Goal: Task Accomplishment & Management: Complete application form

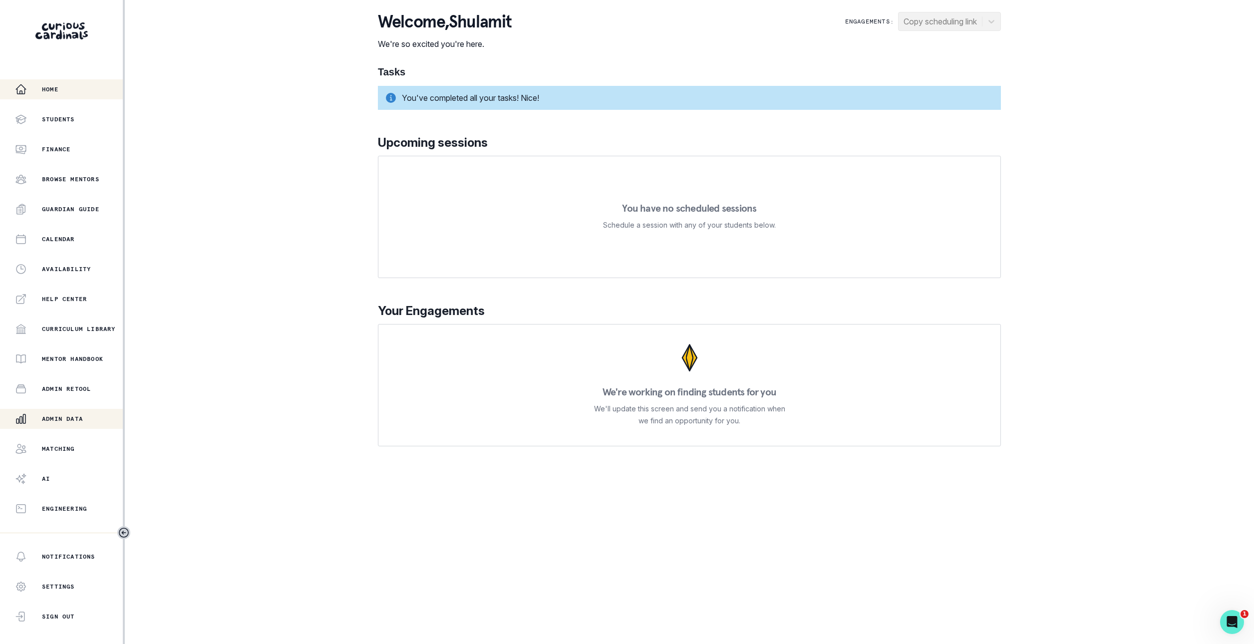
click at [79, 415] on p "Admin Data" at bounding box center [62, 419] width 41 height 8
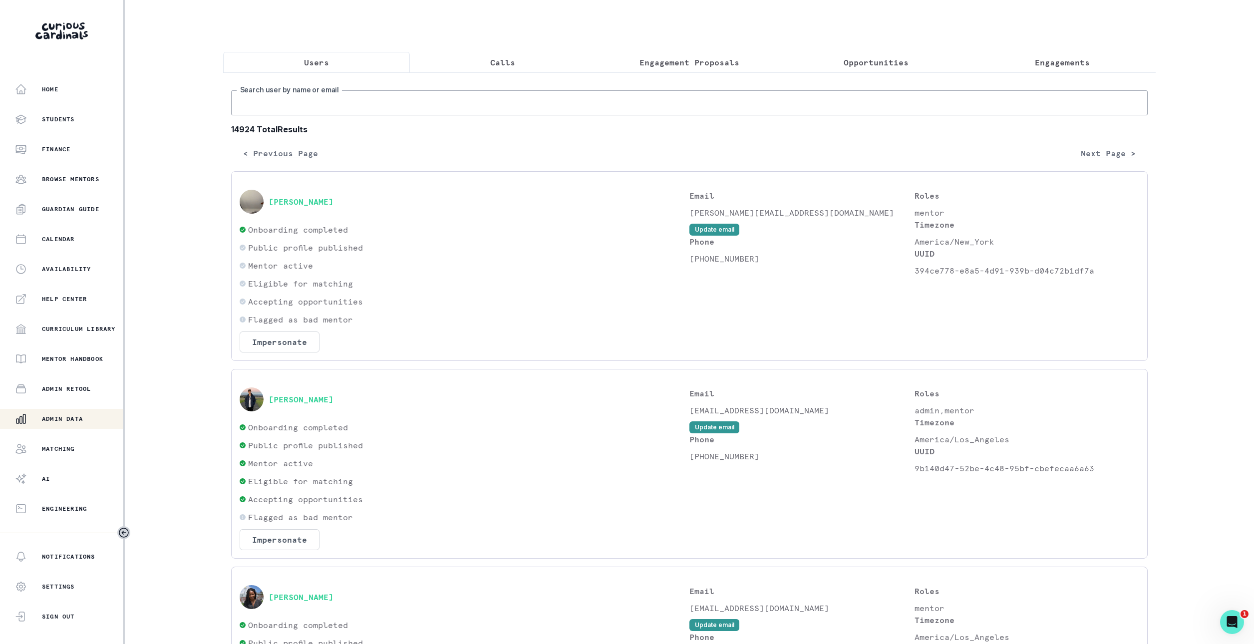
click at [489, 108] on input "Search user by name or email" at bounding box center [689, 102] width 917 height 25
type input "[PERSON_NAME]"
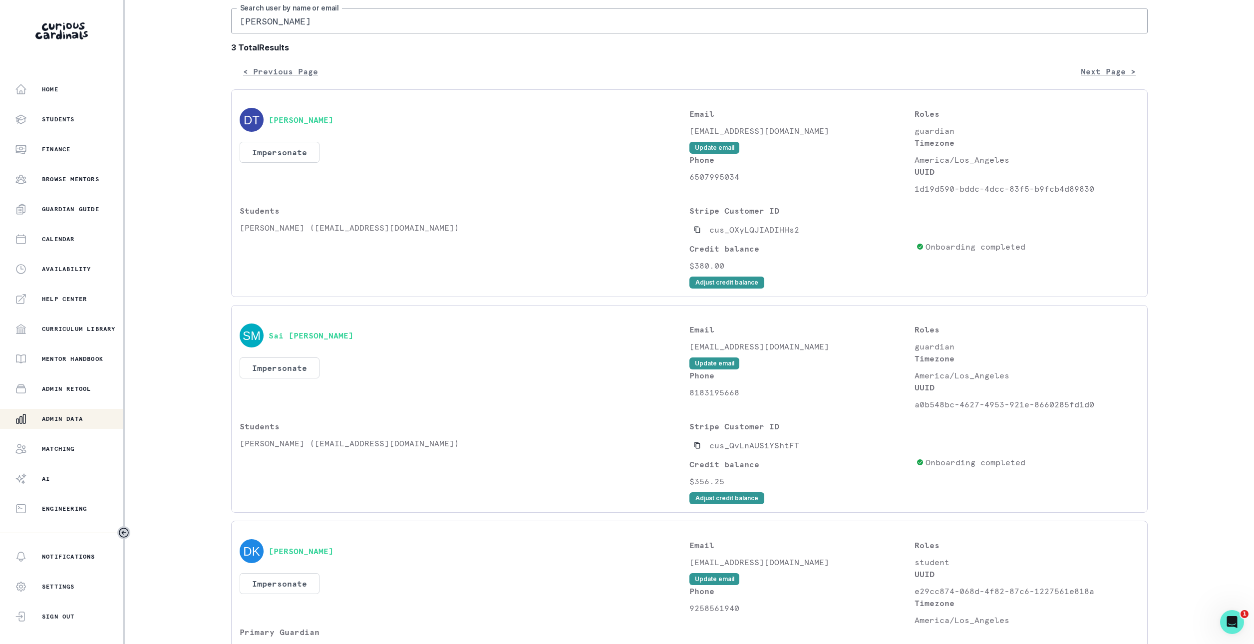
scroll to position [88, 0]
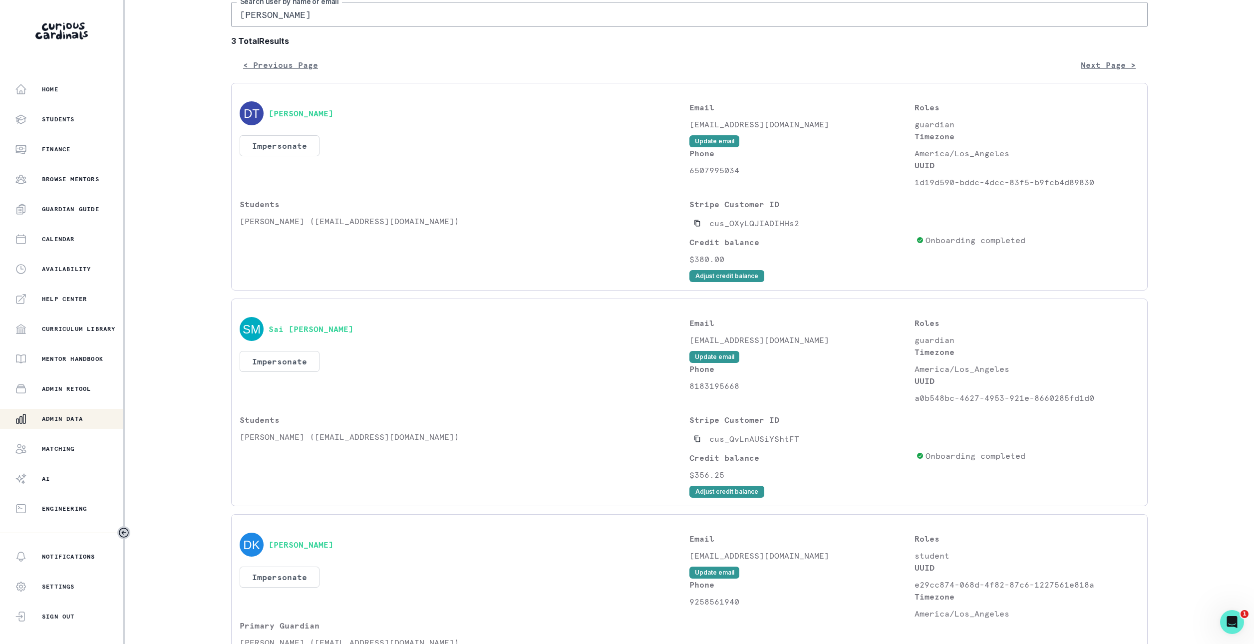
click at [64, 437] on div "Home Students Finance Browse Mentors Guardian Guide Calendar Availability Help …" at bounding box center [61, 298] width 123 height 439
click at [65, 445] on p "Matching" at bounding box center [58, 449] width 33 height 8
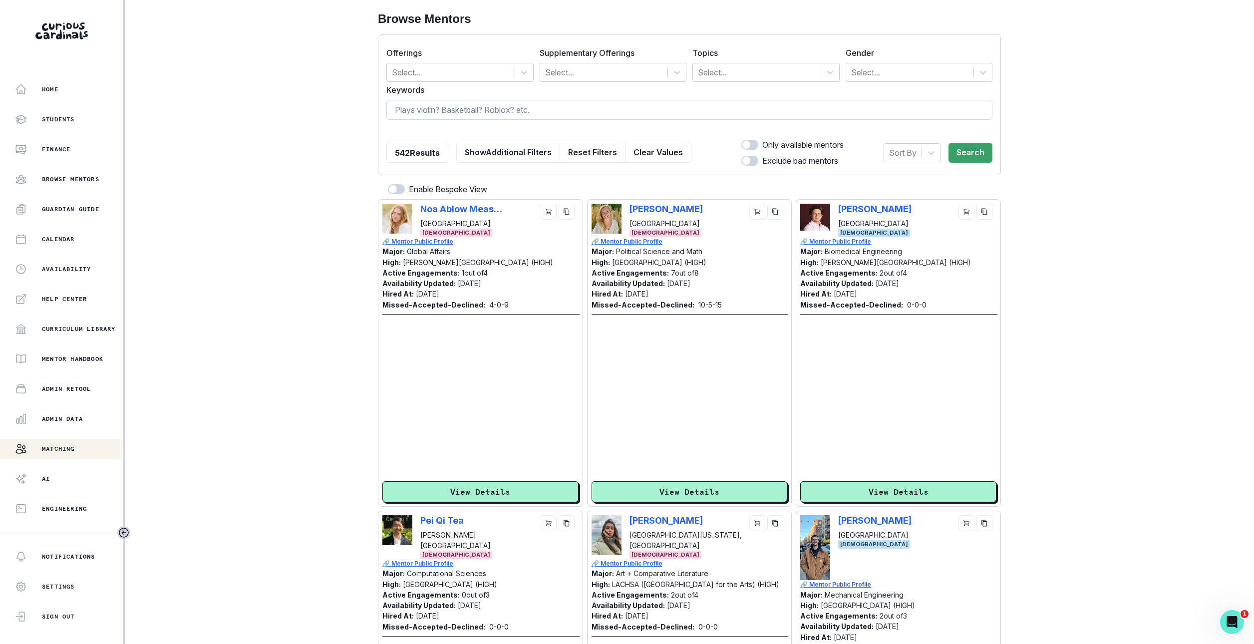
click at [597, 104] on input at bounding box center [689, 110] width 606 height 20
type input "financial literacy"
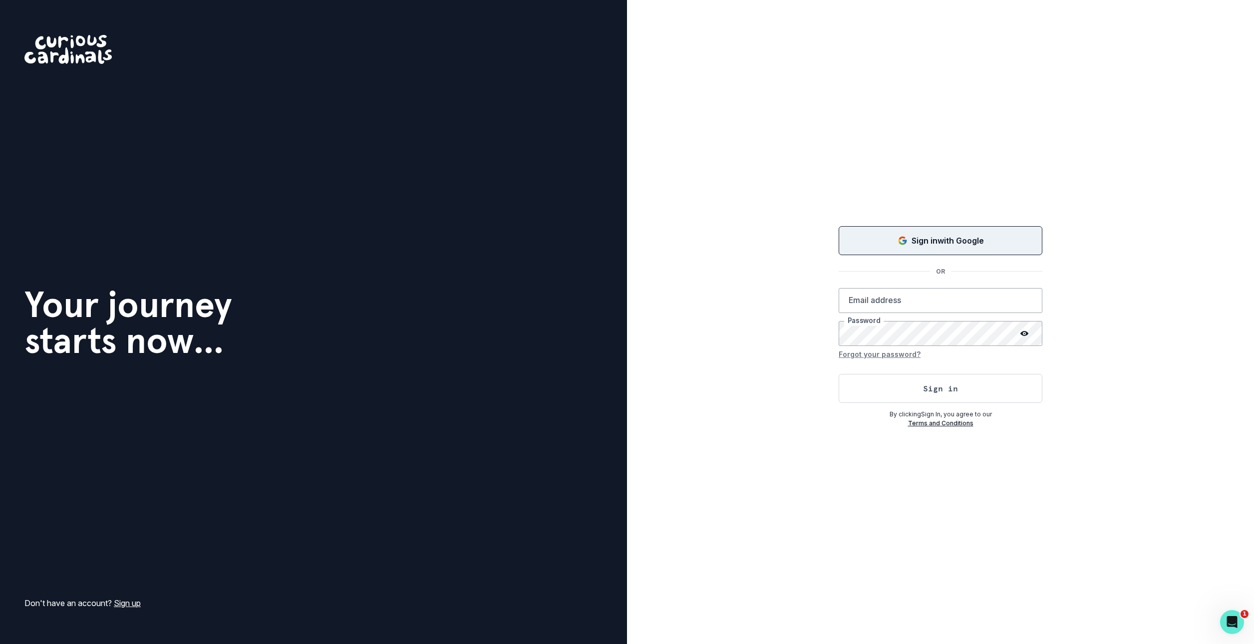
click at [898, 248] on button "Sign in with Google" at bounding box center [941, 240] width 204 height 29
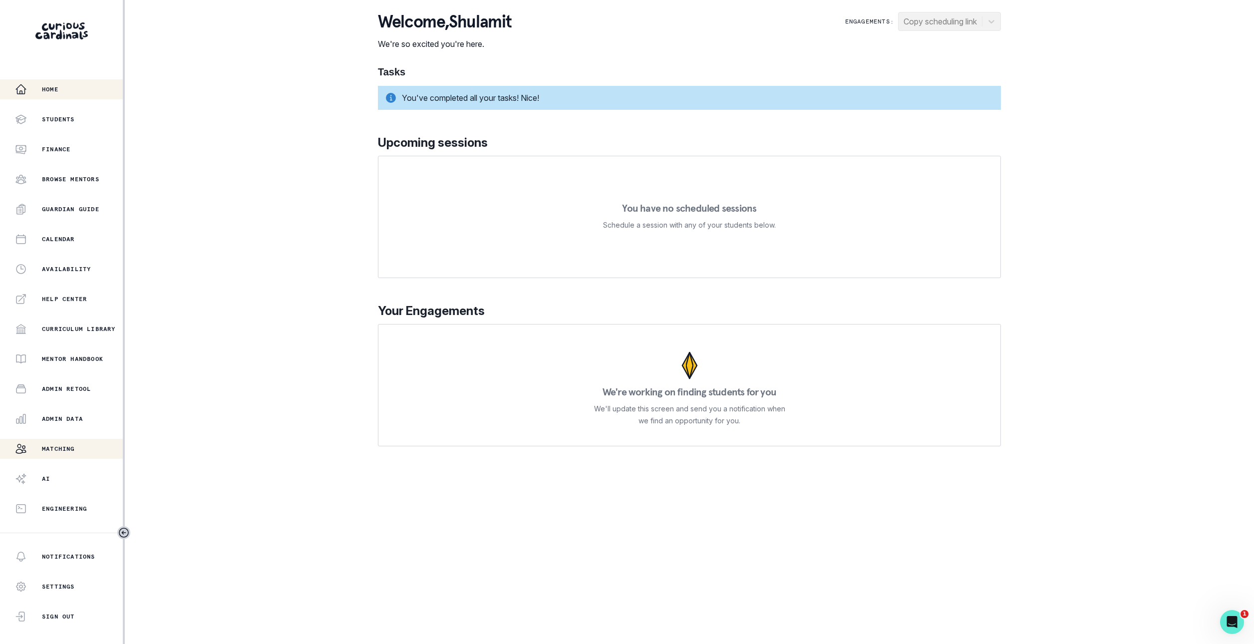
click at [88, 454] on div "Matching" at bounding box center [69, 449] width 108 height 12
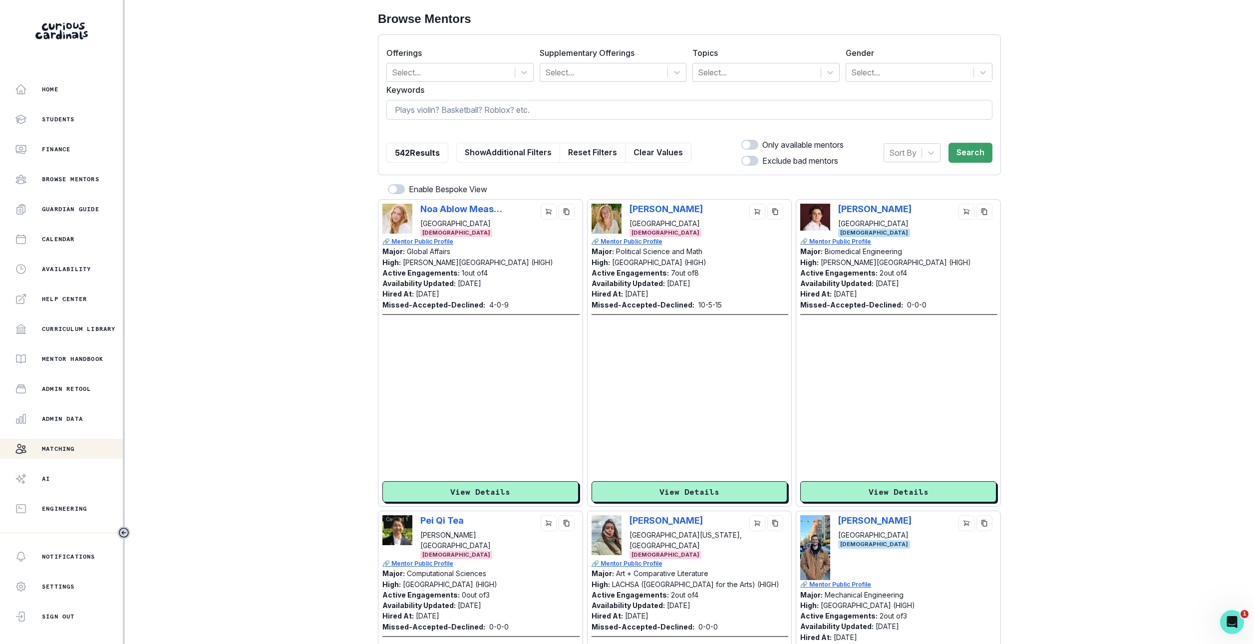
click at [653, 114] on input at bounding box center [689, 110] width 606 height 20
type input "financial literacy"
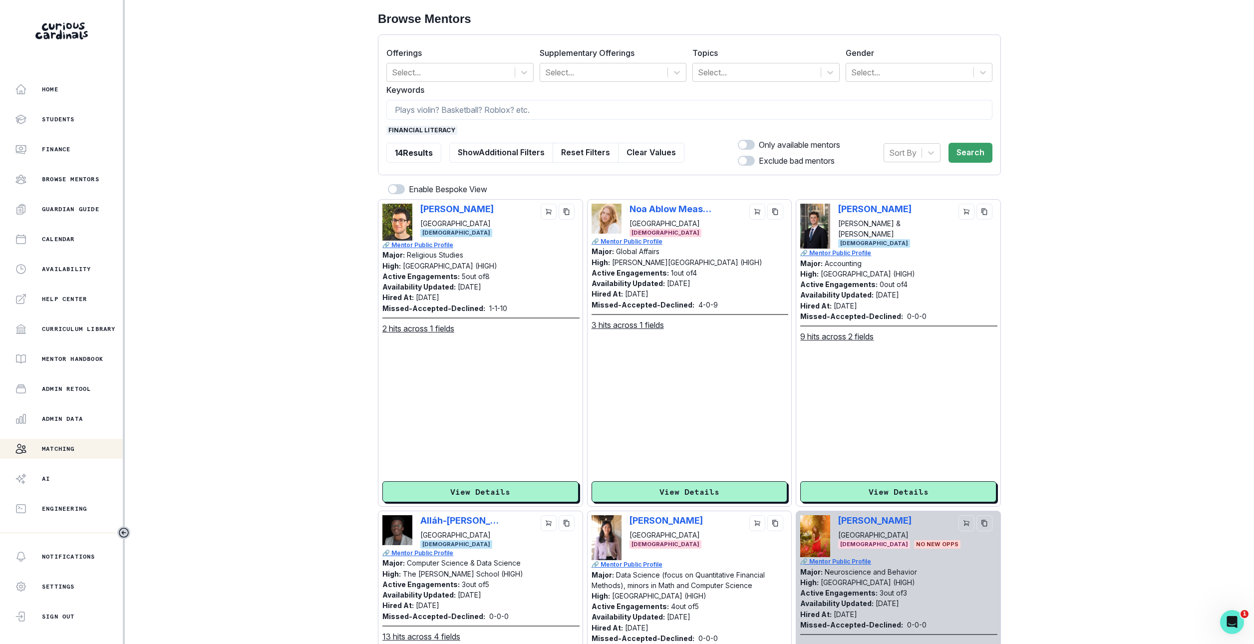
scroll to position [80, 0]
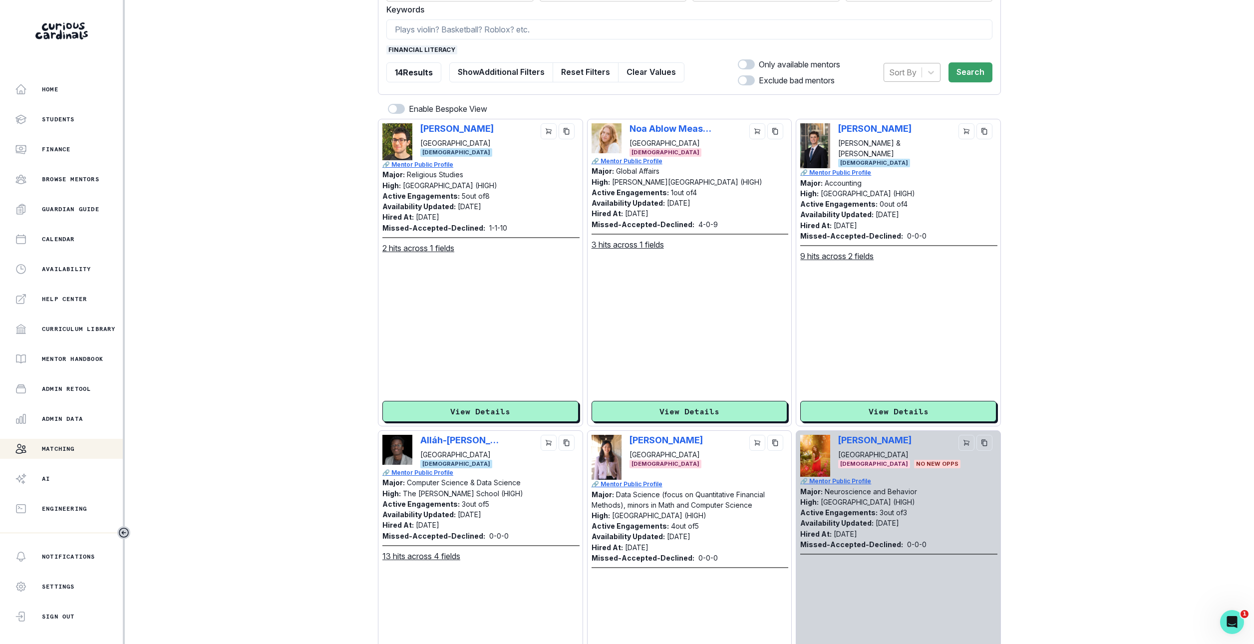
click at [902, 75] on div at bounding box center [902, 72] width 27 height 14
click at [910, 95] on div "Hired at" at bounding box center [912, 98] width 57 height 20
click at [966, 73] on button "Search" at bounding box center [971, 72] width 44 height 20
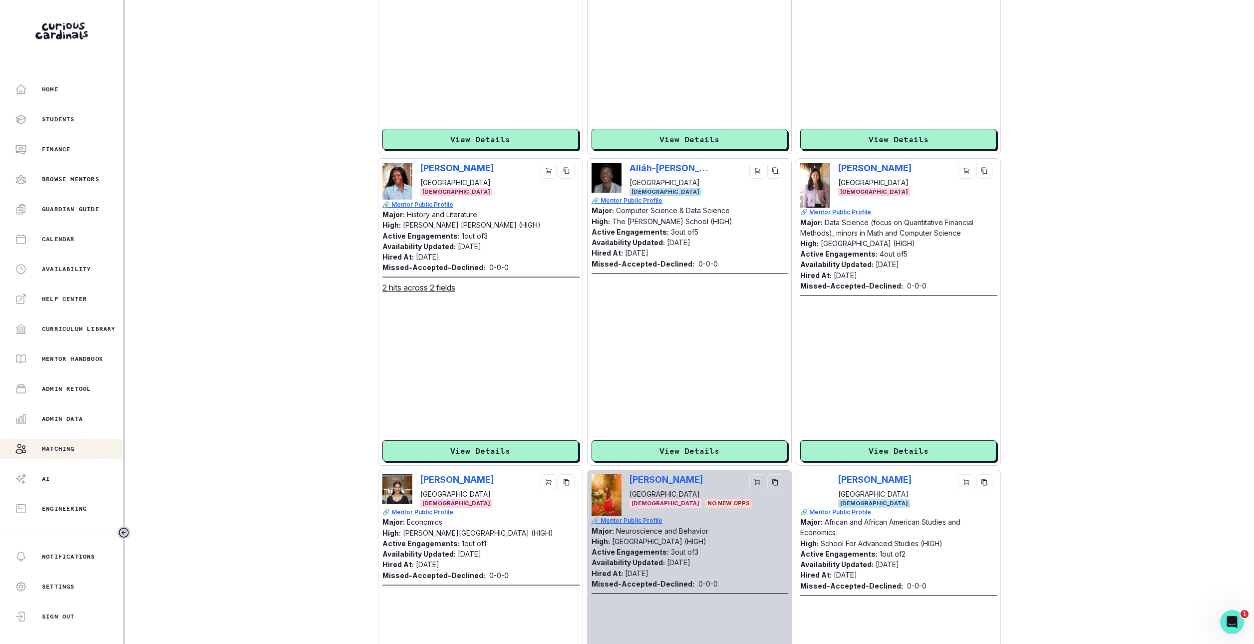
scroll to position [0, 0]
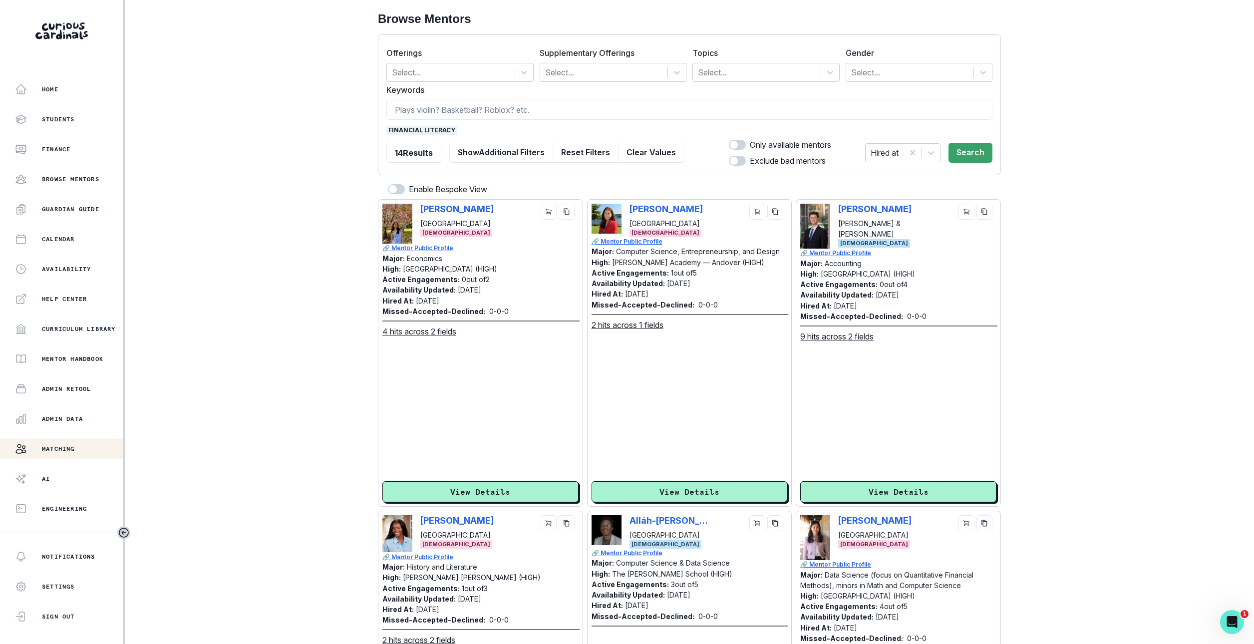
click at [423, 134] on span "financial literacy" at bounding box center [421, 130] width 71 height 9
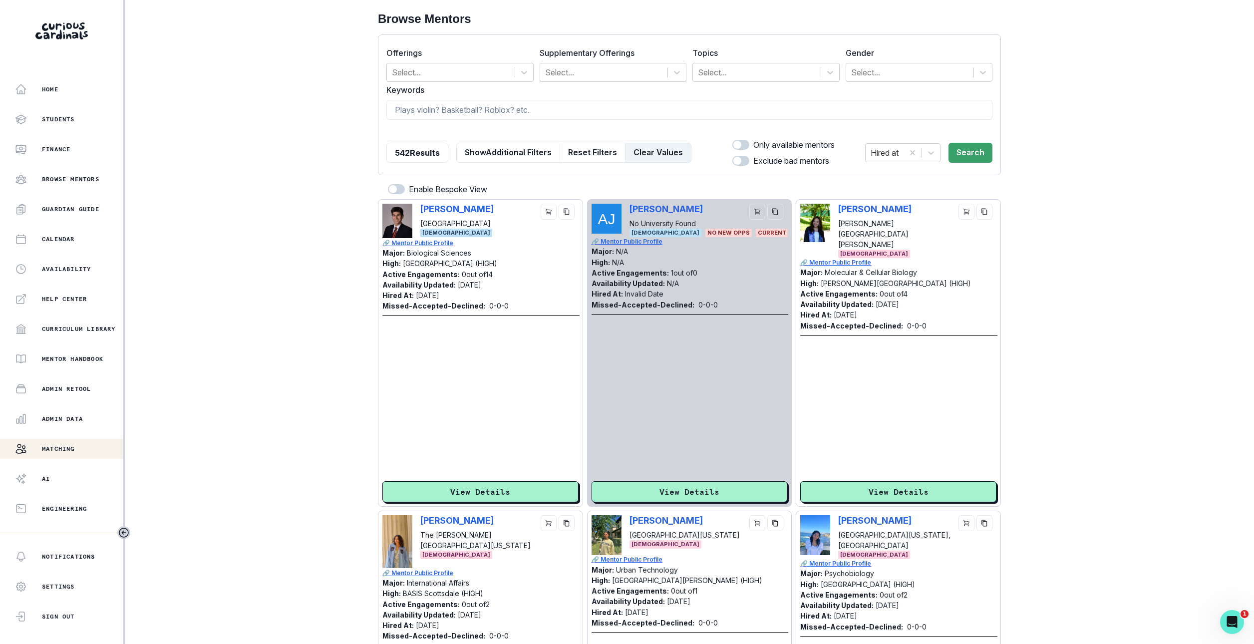
click at [658, 162] on button "Clear Values" at bounding box center [658, 153] width 66 height 20
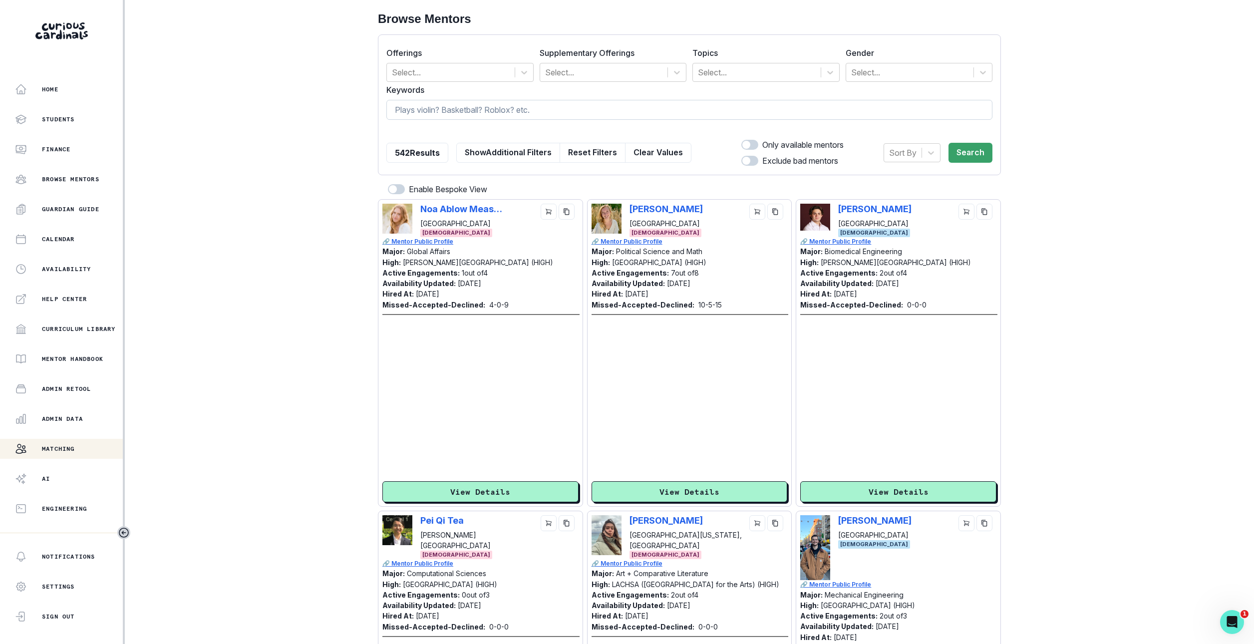
click at [640, 103] on input at bounding box center [689, 110] width 606 height 20
click at [515, 155] on button "Show Additional Filters" at bounding box center [508, 153] width 104 height 20
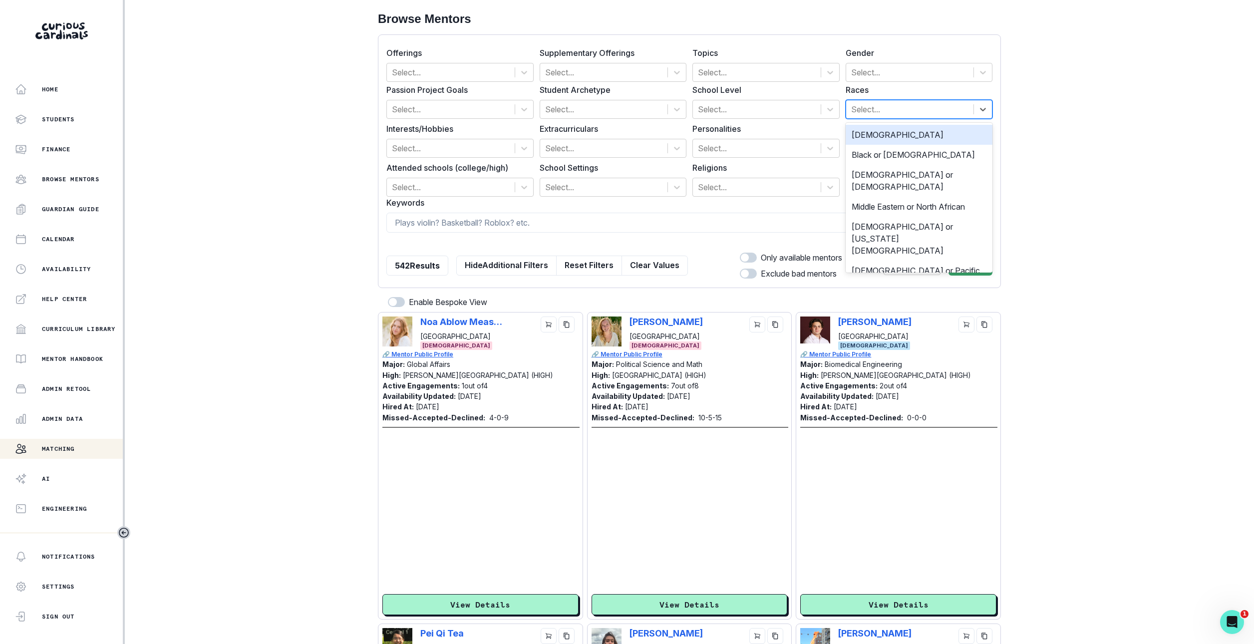
click at [873, 117] on div "Select..." at bounding box center [910, 109] width 128 height 18
click at [877, 156] on div "Black or [DEMOGRAPHIC_DATA]" at bounding box center [919, 155] width 147 height 20
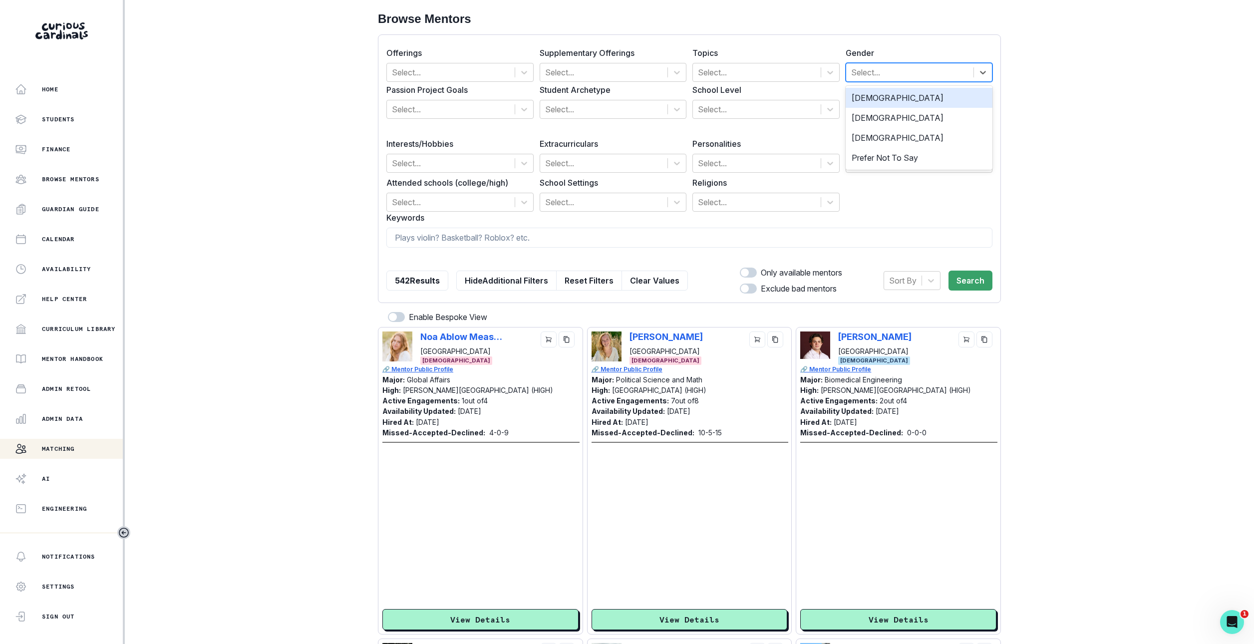
click at [920, 78] on div at bounding box center [910, 72] width 118 height 14
click at [920, 94] on div "[DEMOGRAPHIC_DATA]" at bounding box center [919, 98] width 147 height 20
click at [976, 283] on button "Search" at bounding box center [971, 281] width 44 height 20
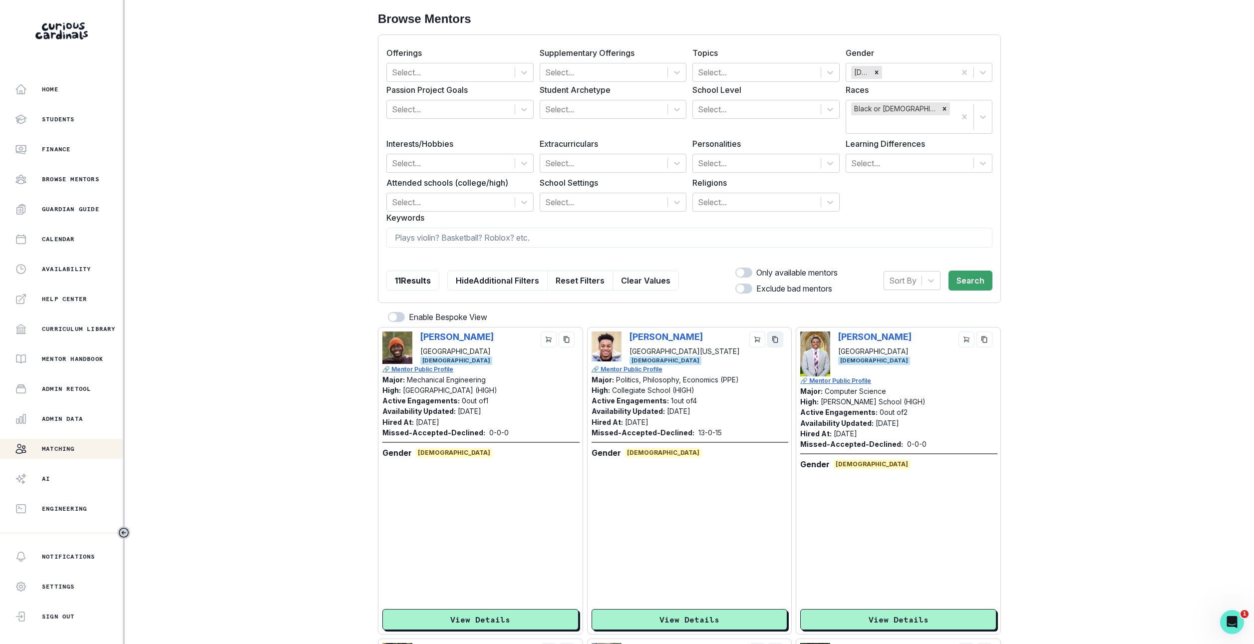
click at [778, 343] on icon "copy" at bounding box center [775, 339] width 7 height 7
click at [948, 109] on div "Remove Black or African American" at bounding box center [944, 108] width 11 height 13
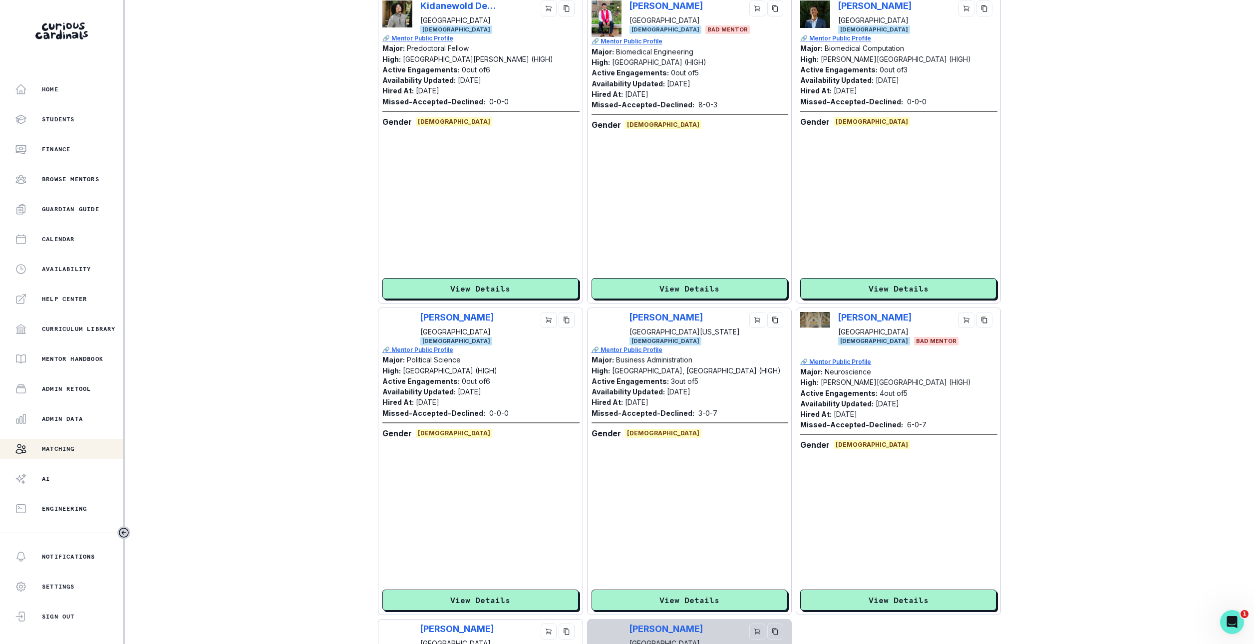
scroll to position [748, 0]
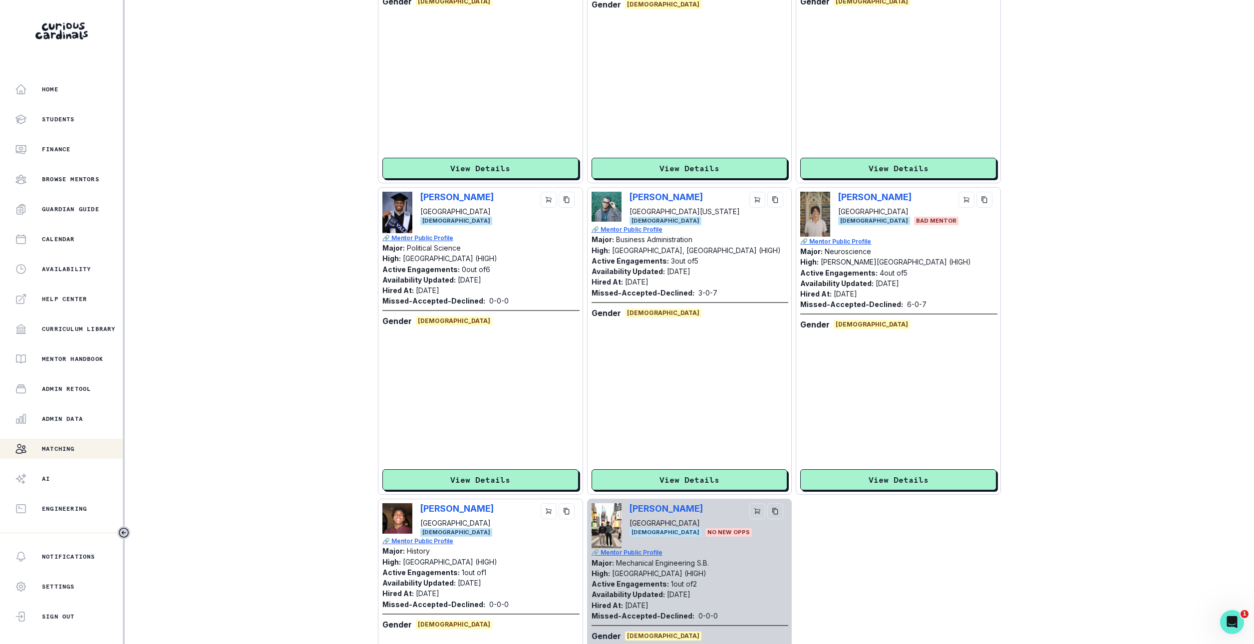
click at [570, 227] on div "[PERSON_NAME] [GEOGRAPHIC_DATA] [DEMOGRAPHIC_DATA]" at bounding box center [480, 212] width 196 height 41
click at [570, 201] on icon "copy" at bounding box center [566, 199] width 7 height 7
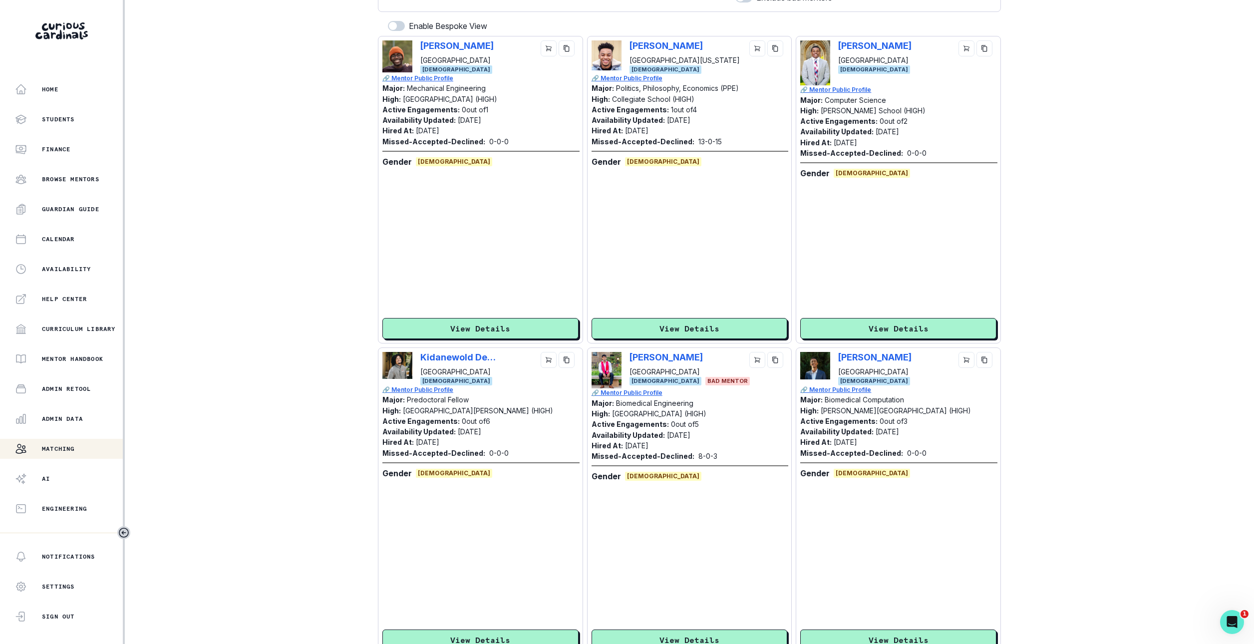
scroll to position [0, 0]
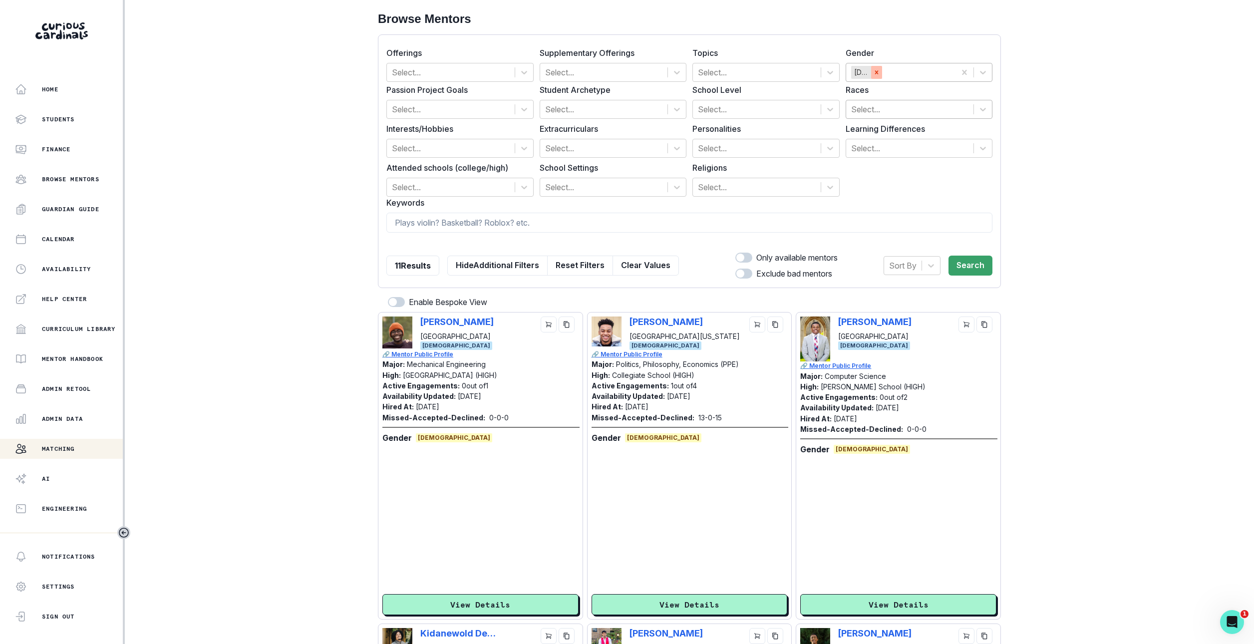
click at [876, 71] on icon "Remove Male" at bounding box center [876, 72] width 7 height 7
click at [876, 71] on div "[DEMOGRAPHIC_DATA]" at bounding box center [910, 72] width 128 height 18
click at [503, 68] on div at bounding box center [451, 72] width 118 height 14
click at [498, 116] on div "Passion Project" at bounding box center [459, 118] width 147 height 20
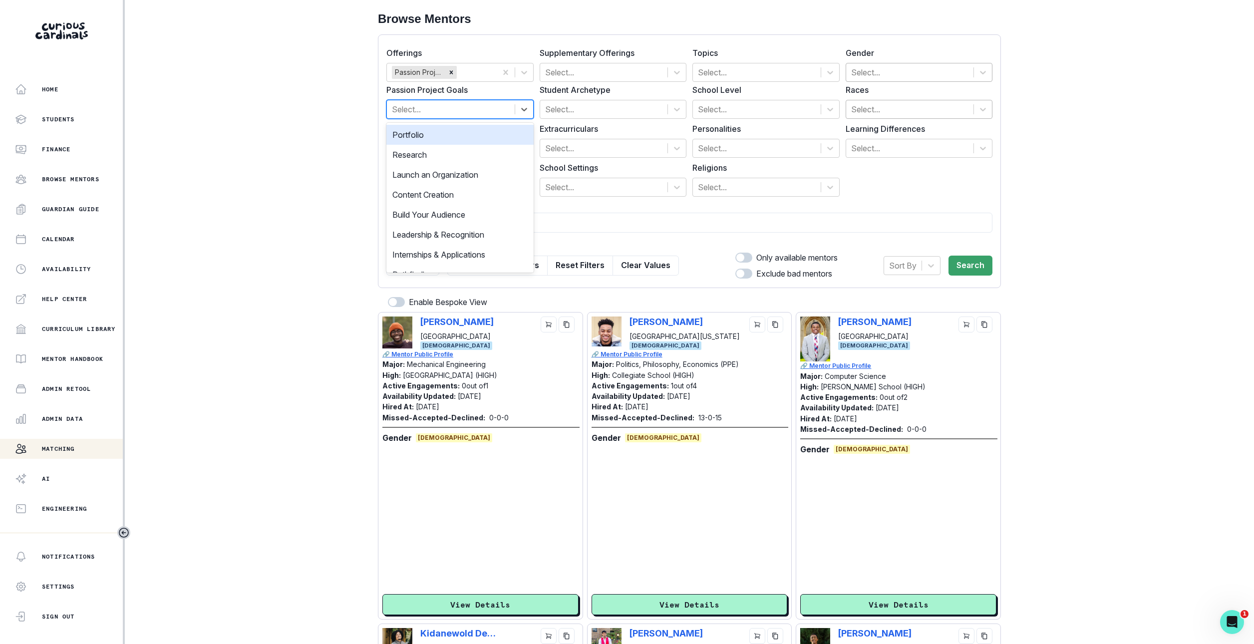
click at [498, 107] on div at bounding box center [451, 109] width 118 height 14
click at [489, 177] on div "Launch an Organization" at bounding box center [459, 175] width 147 height 20
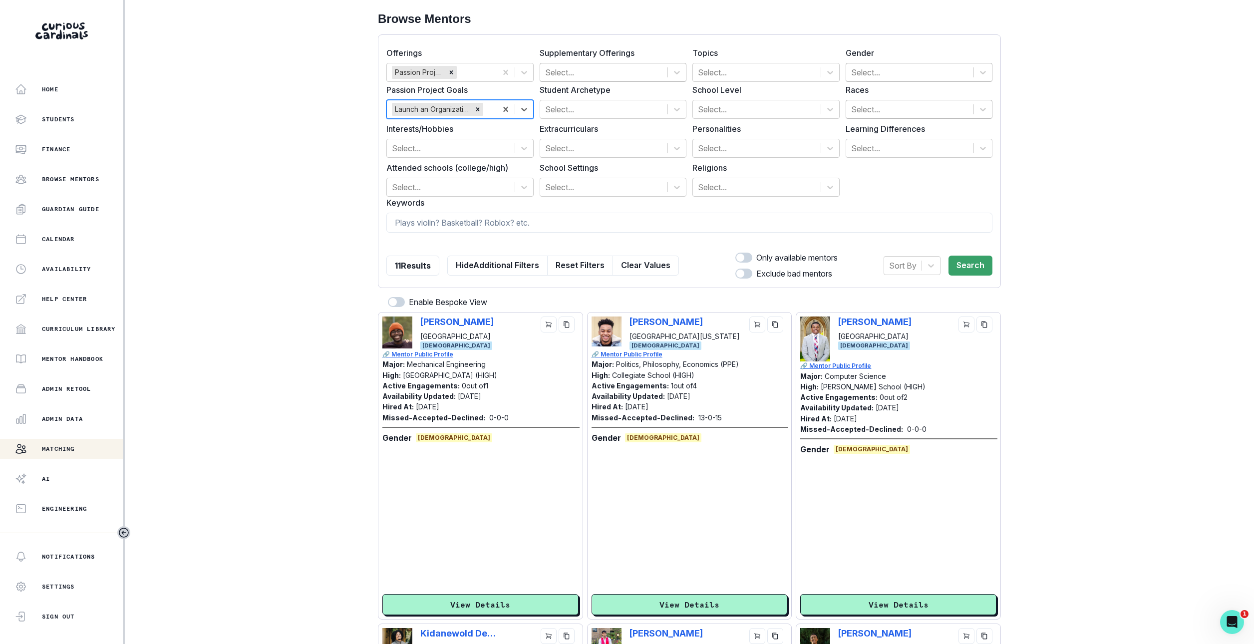
click at [607, 77] on div at bounding box center [604, 72] width 118 height 14
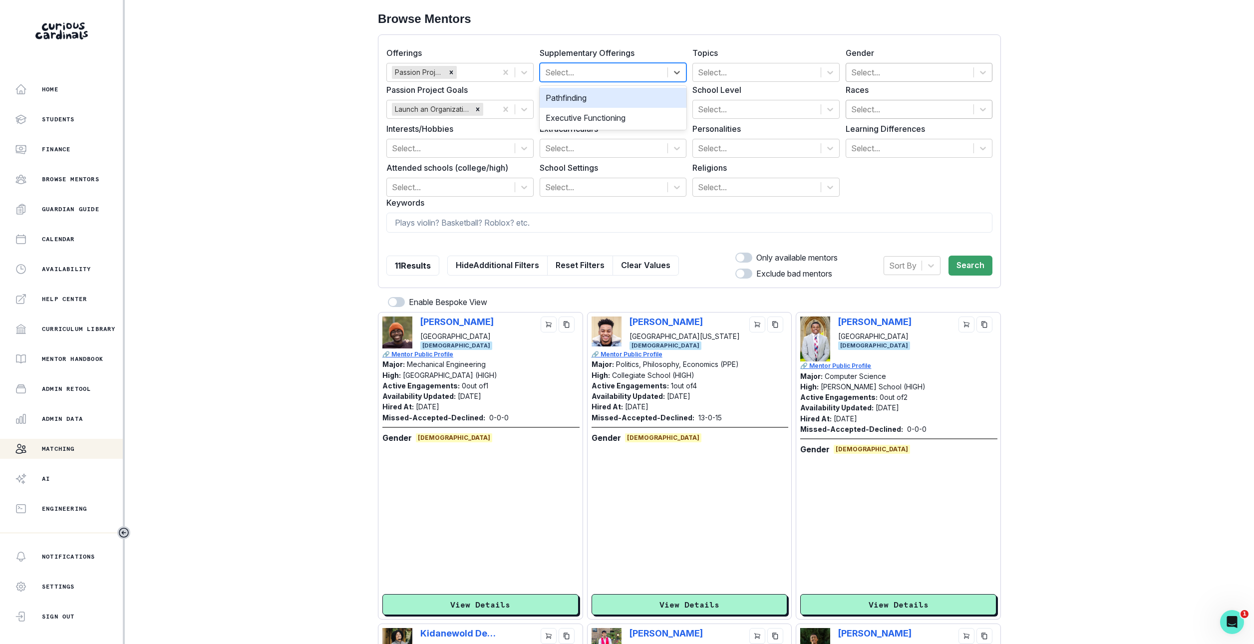
click at [607, 77] on div at bounding box center [604, 72] width 118 height 14
click at [655, 108] on div at bounding box center [604, 109] width 118 height 14
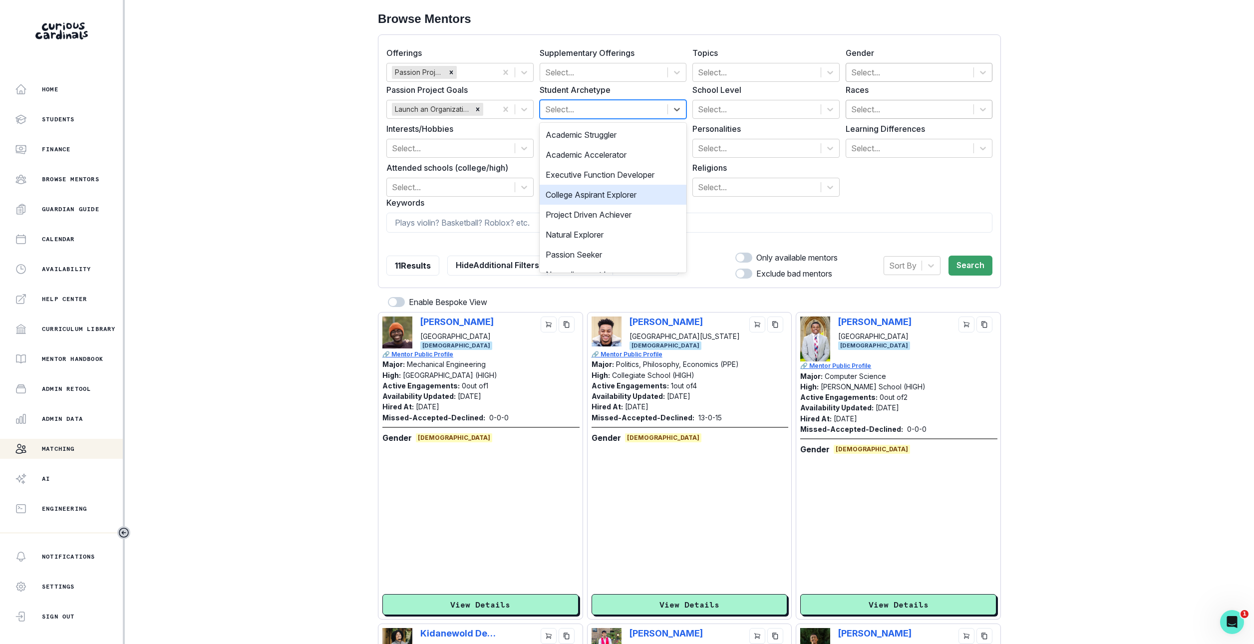
click at [639, 205] on div "Project Driven Achiever" at bounding box center [613, 215] width 147 height 20
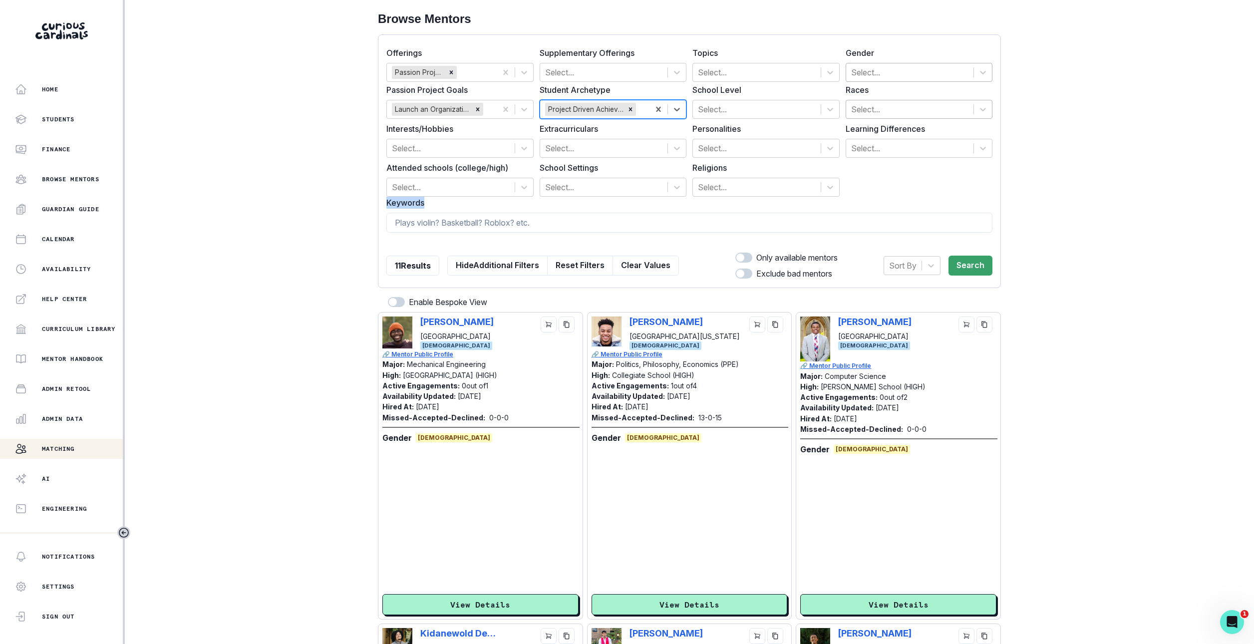
click at [639, 205] on label "Keywords" at bounding box center [686, 203] width 600 height 12
click at [976, 268] on button "Search" at bounding box center [971, 266] width 44 height 20
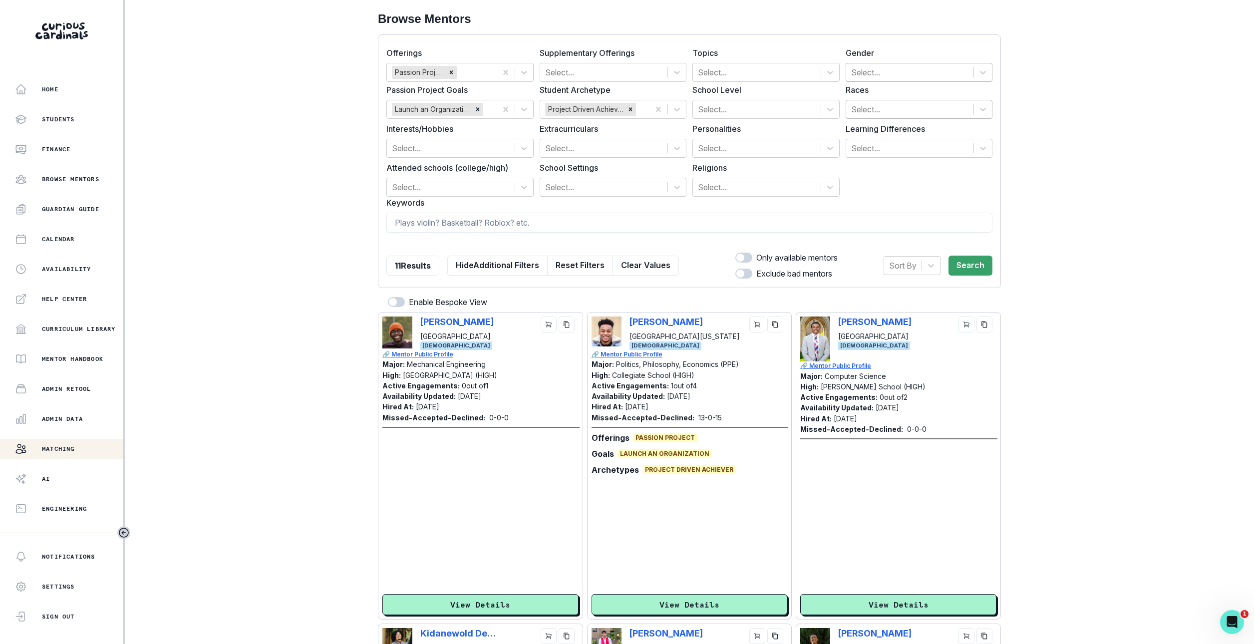
click at [941, 68] on div at bounding box center [910, 72] width 118 height 14
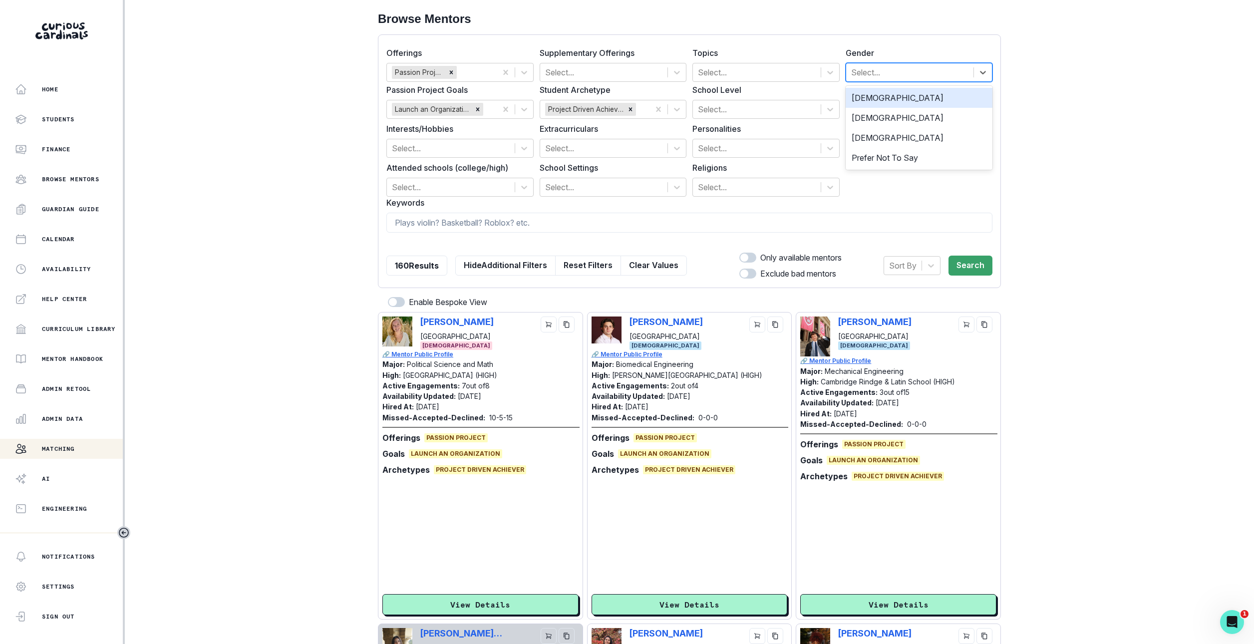
click at [934, 98] on div "[DEMOGRAPHIC_DATA]" at bounding box center [919, 98] width 147 height 20
click at [985, 265] on button "Search" at bounding box center [971, 266] width 44 height 20
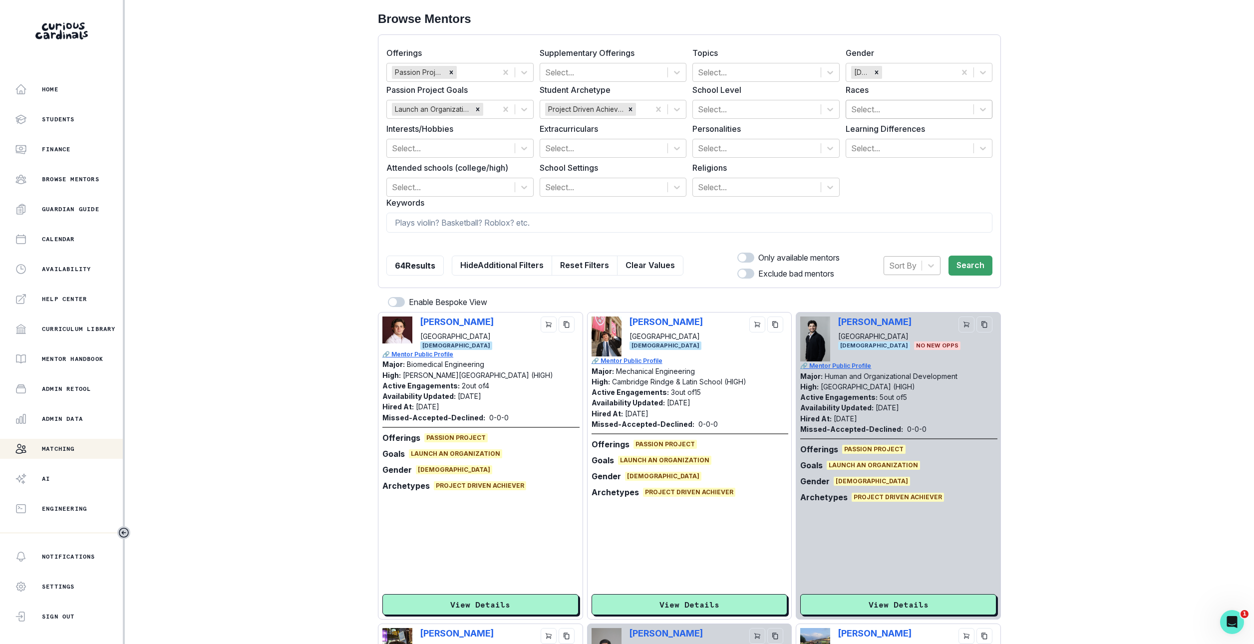
click at [891, 269] on input "text" at bounding box center [890, 266] width 2 height 12
click at [895, 297] on div "Hired at" at bounding box center [912, 291] width 57 height 20
click at [989, 268] on button "Search" at bounding box center [971, 266] width 44 height 20
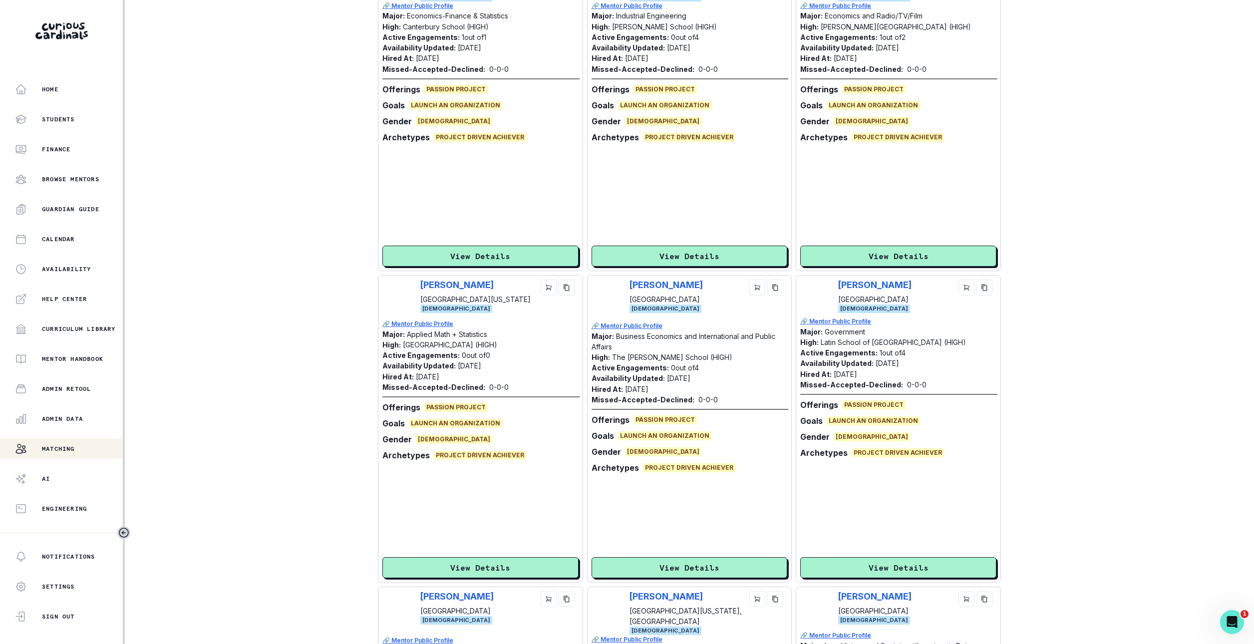
scroll to position [354, 0]
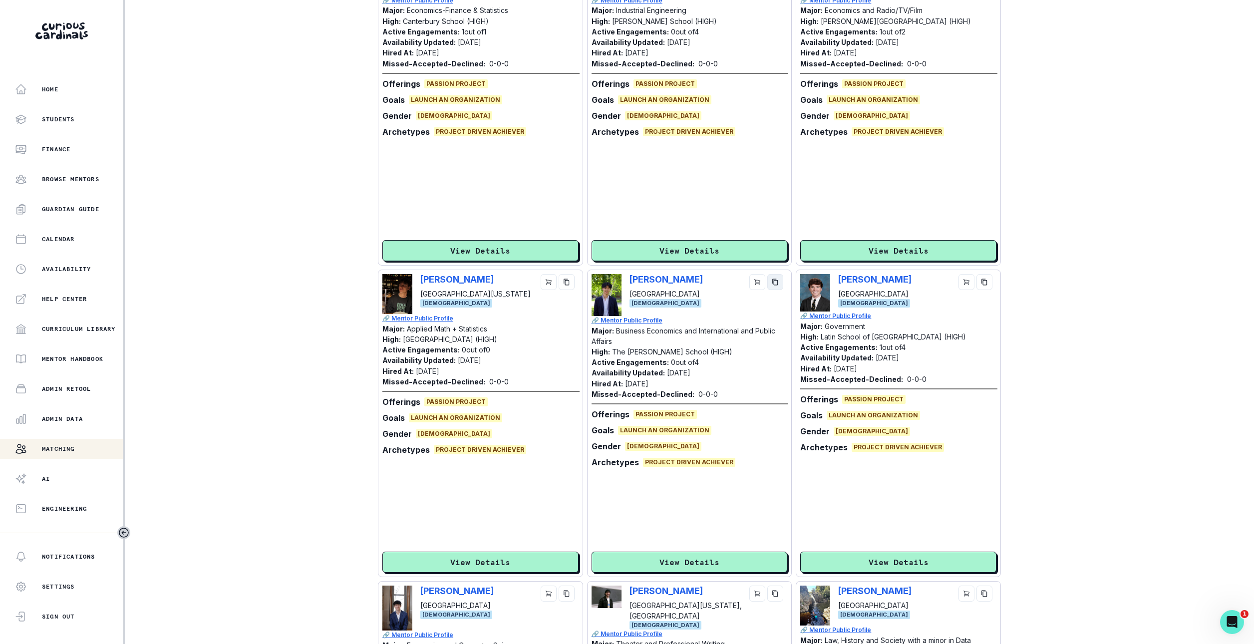
click at [776, 286] on icon "copy" at bounding box center [775, 282] width 7 height 7
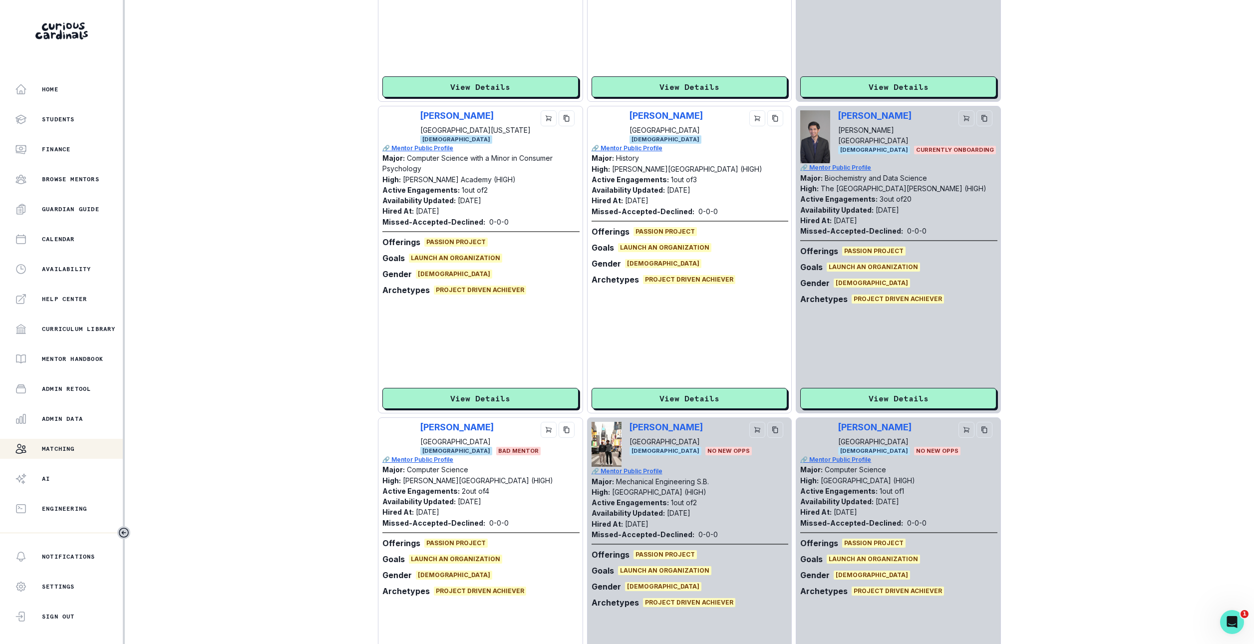
scroll to position [2816, 0]
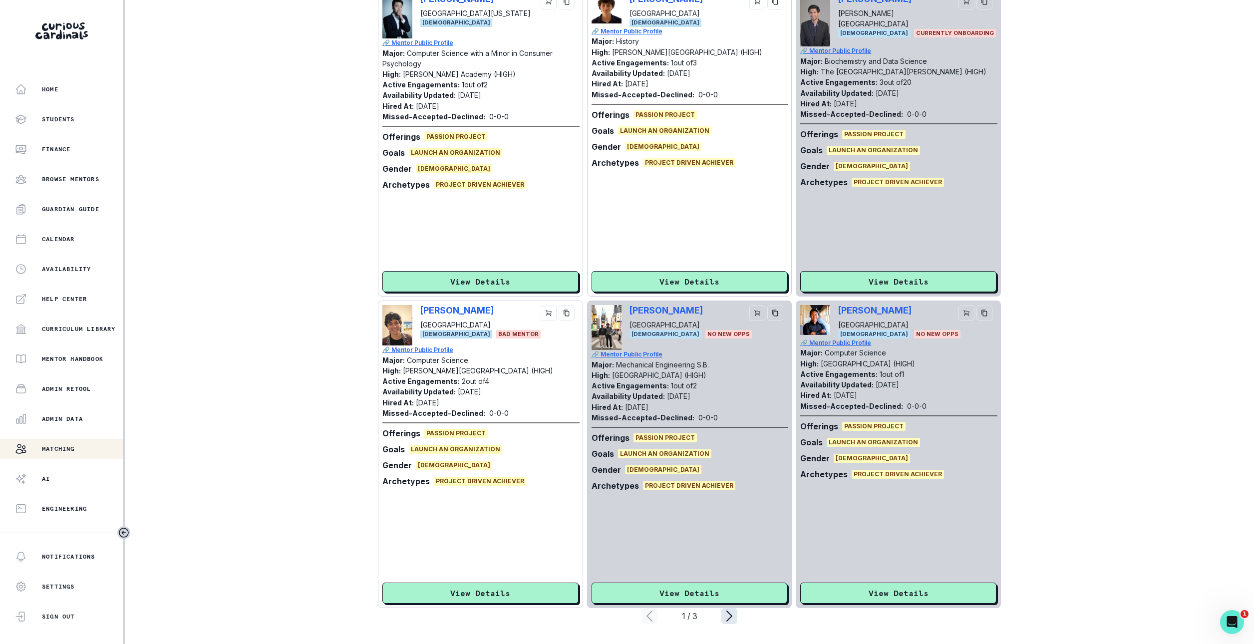
click at [731, 620] on icon "page right" at bounding box center [729, 616] width 16 height 16
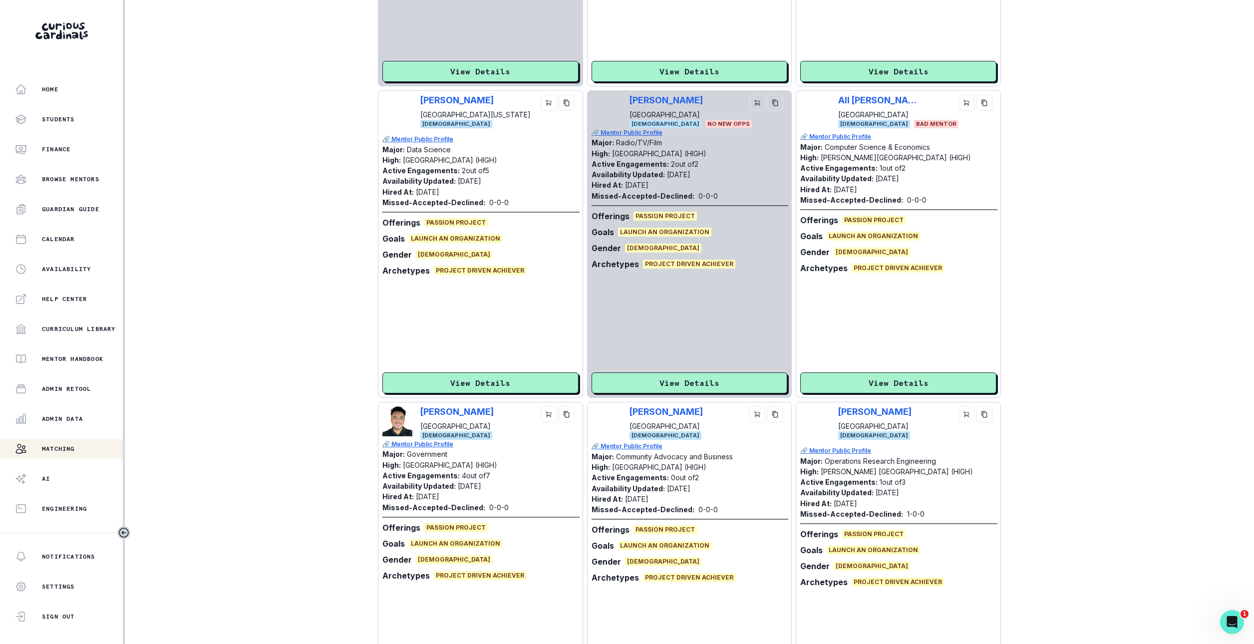
scroll to position [504, 0]
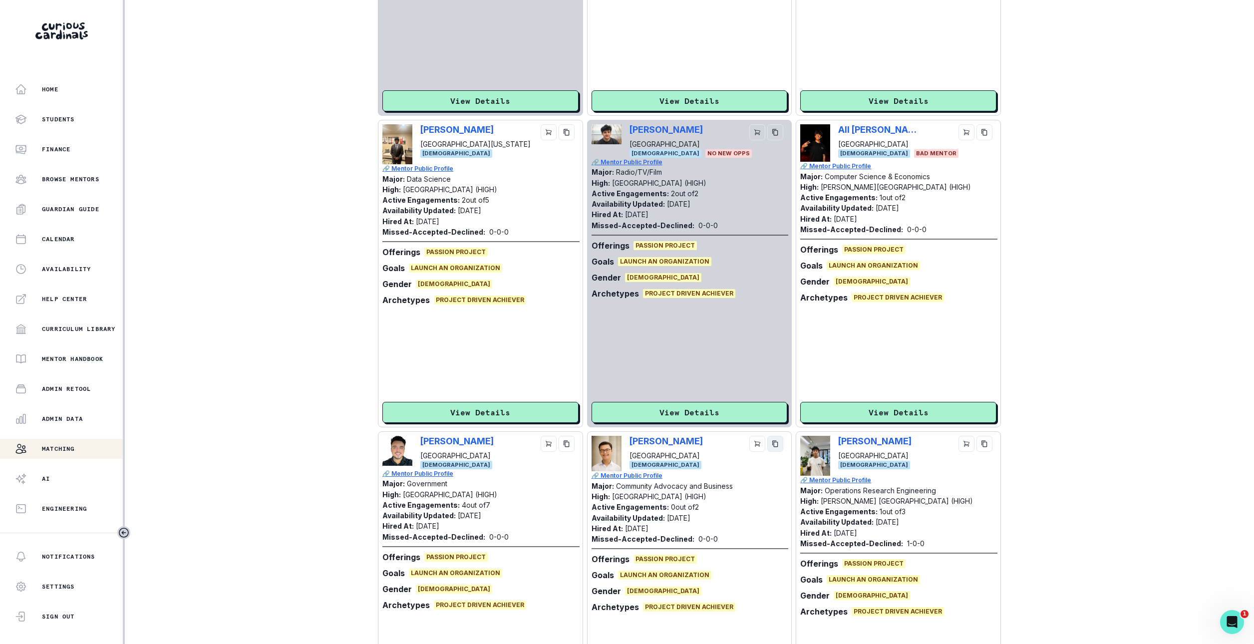
click at [776, 446] on icon "copy" at bounding box center [775, 443] width 7 height 7
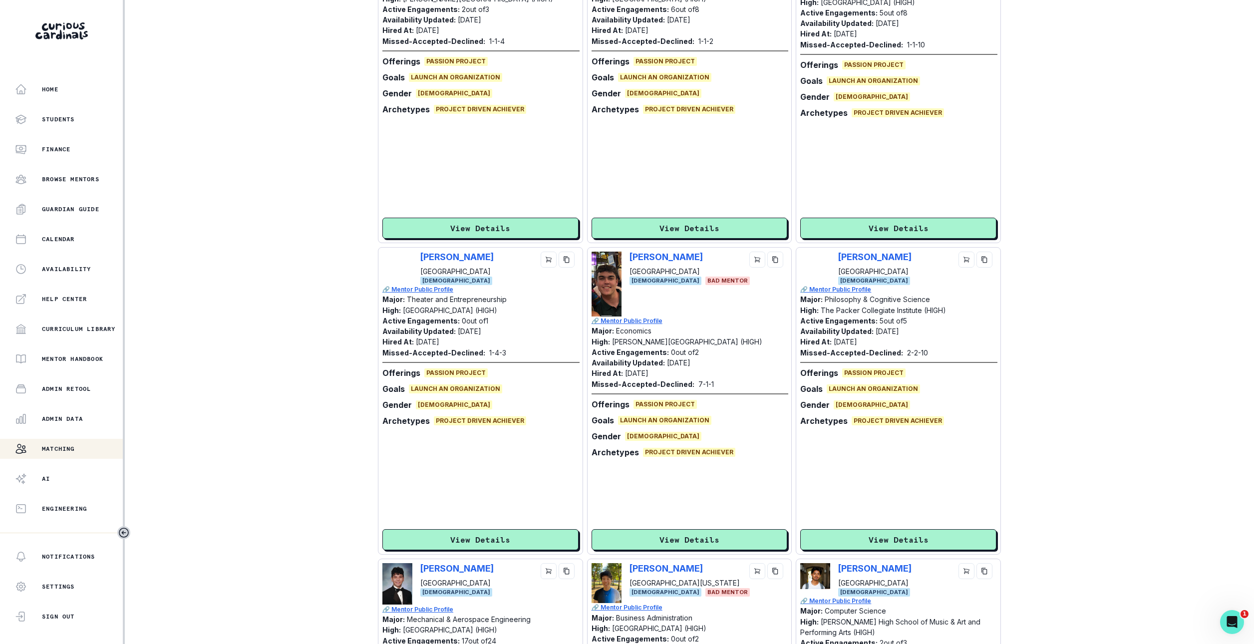
scroll to position [2397, 0]
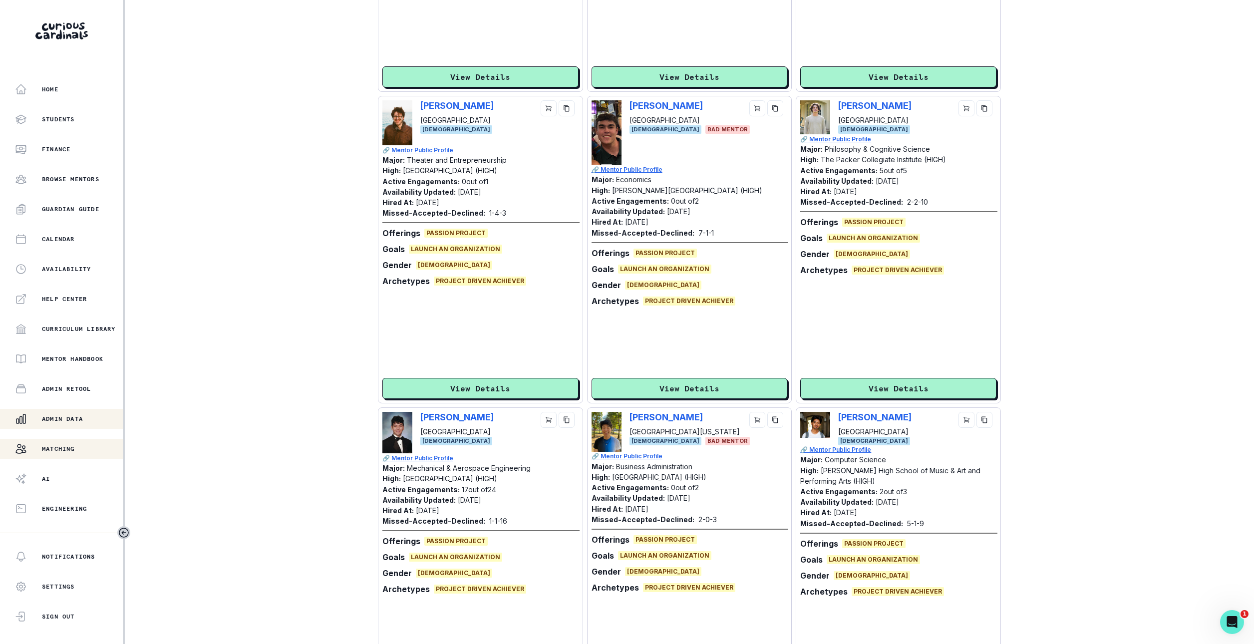
click at [75, 411] on button "Admin Data" at bounding box center [61, 419] width 123 height 20
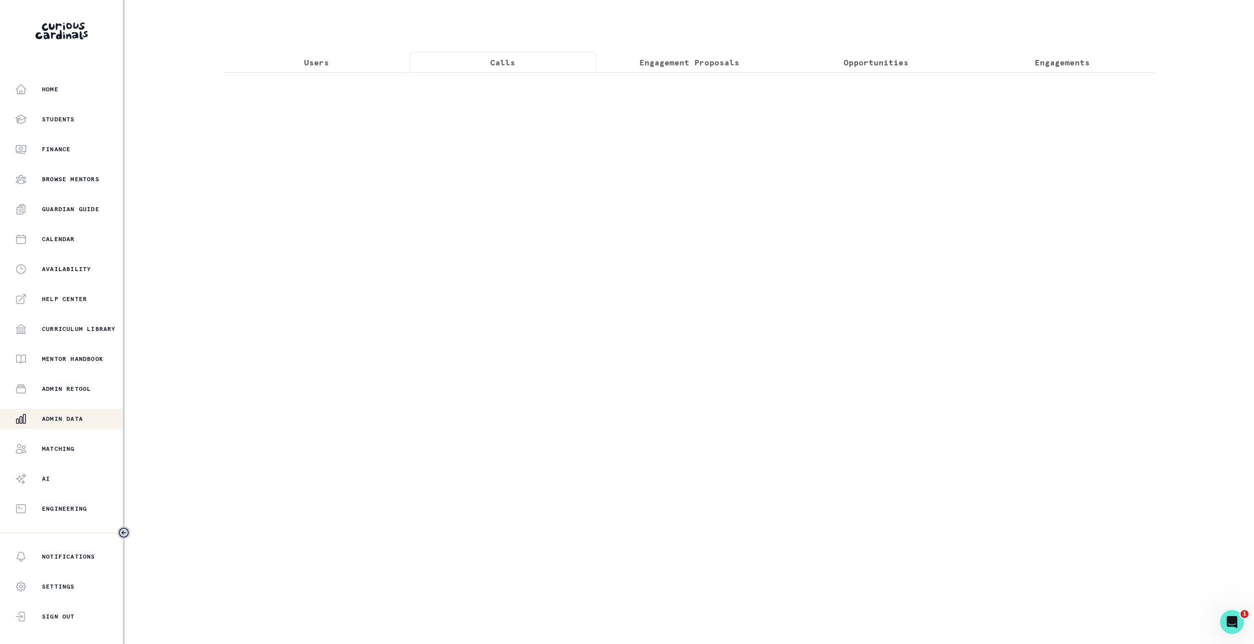
click at [500, 56] on p "Calls" at bounding box center [502, 62] width 25 height 12
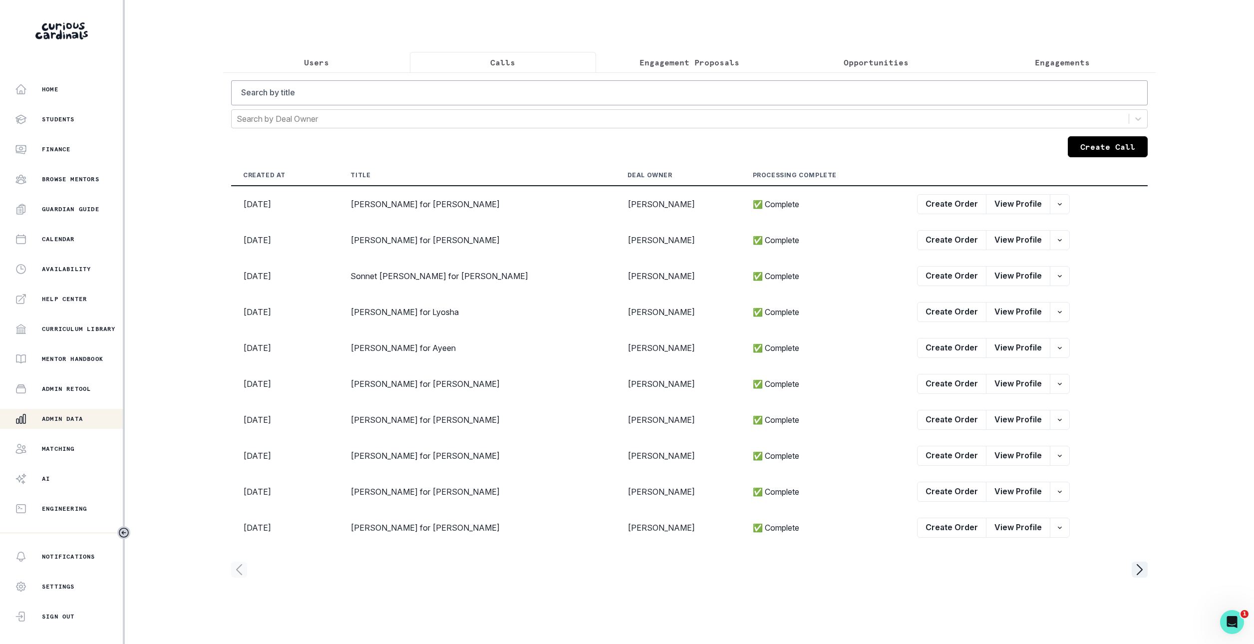
click at [1112, 148] on button "Create Call" at bounding box center [1108, 146] width 80 height 21
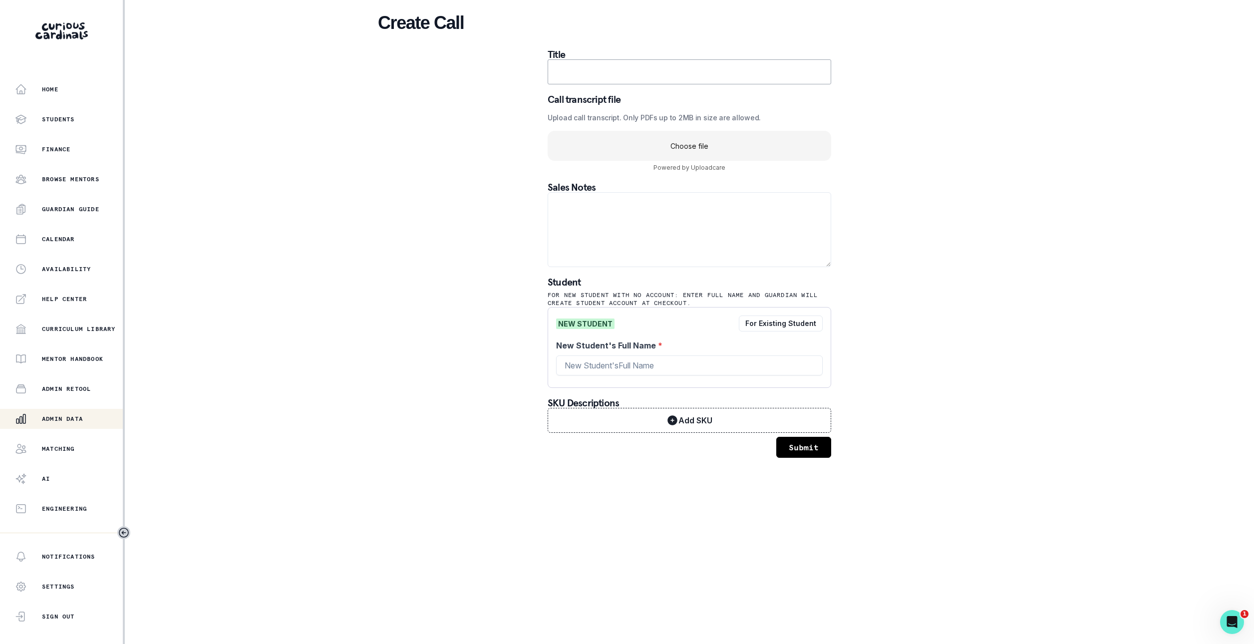
click at [733, 64] on input "text" at bounding box center [690, 71] width 284 height 25
type input "[PERSON_NAME] for [PERSON_NAME]"
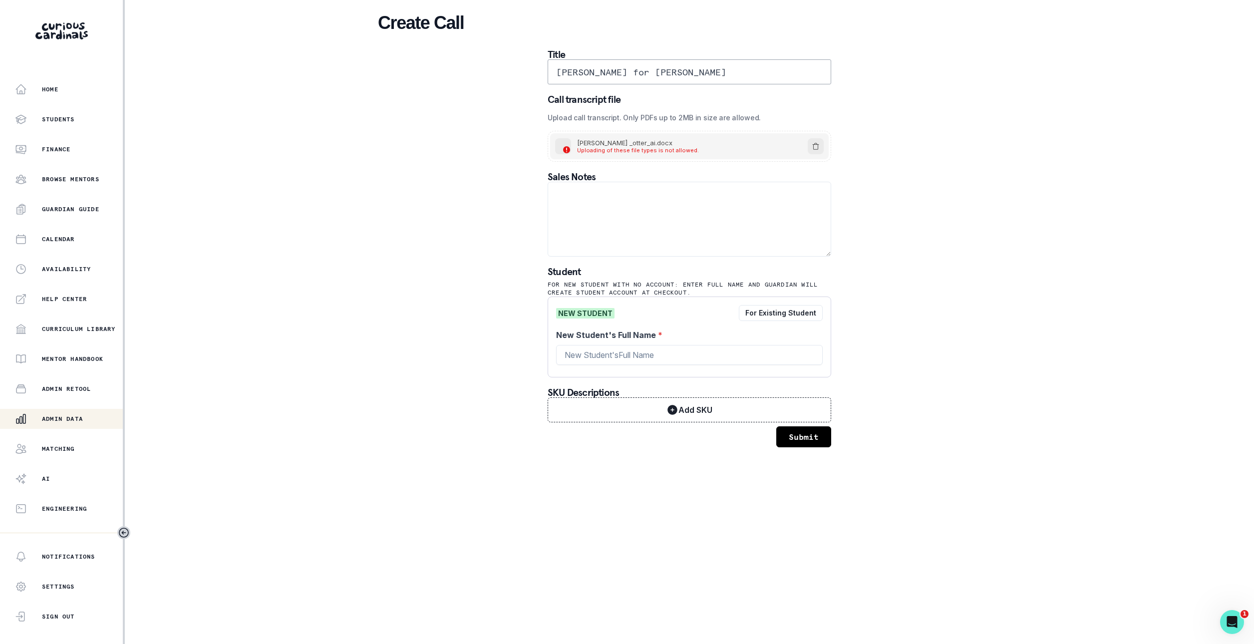
click at [820, 148] on uc-icon "Remove" at bounding box center [816, 146] width 16 height 16
click at [800, 309] on button "For Existing Student" at bounding box center [781, 313] width 84 height 16
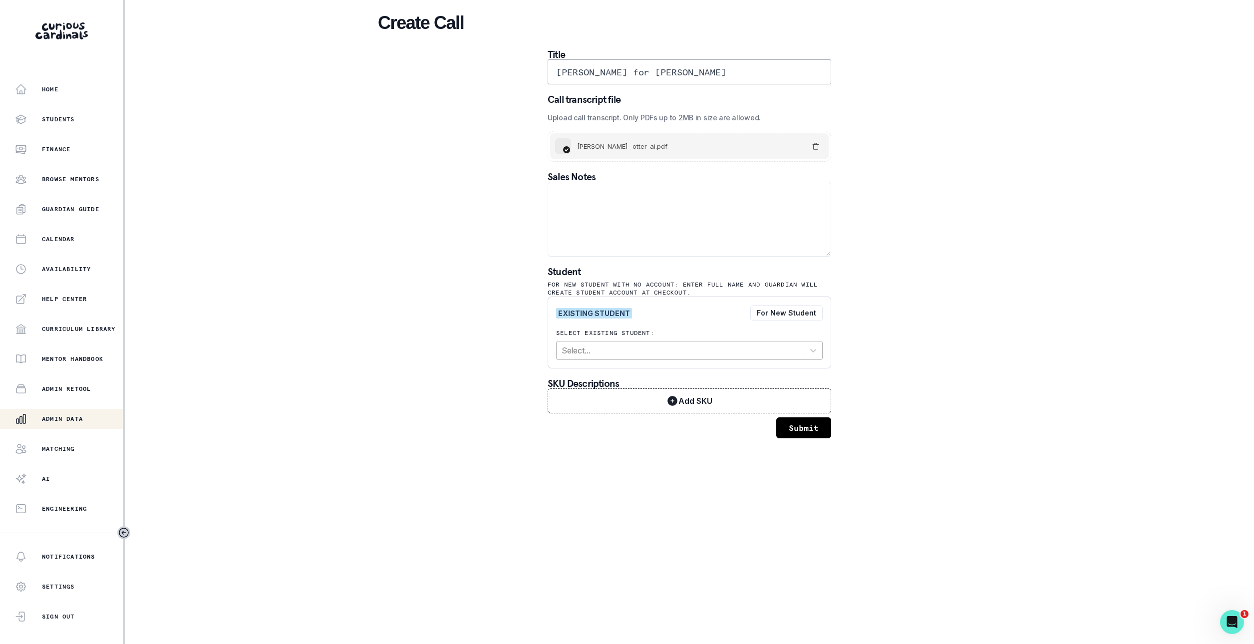
click at [727, 354] on div at bounding box center [680, 350] width 237 height 14
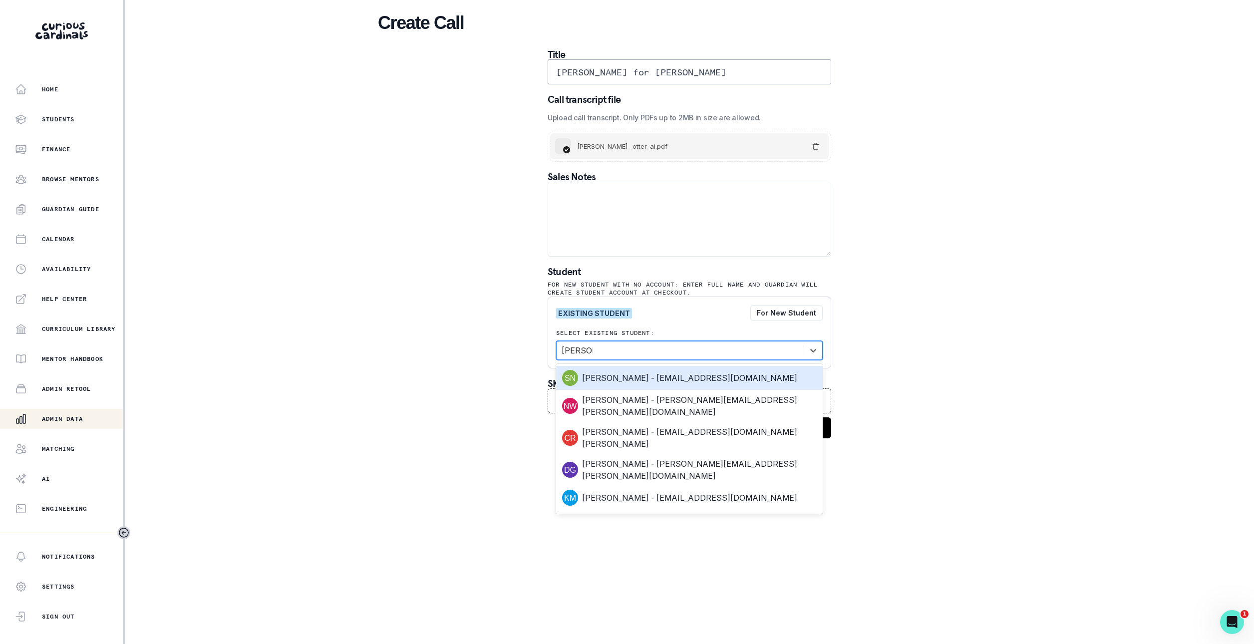
type input "[PERSON_NAME]"
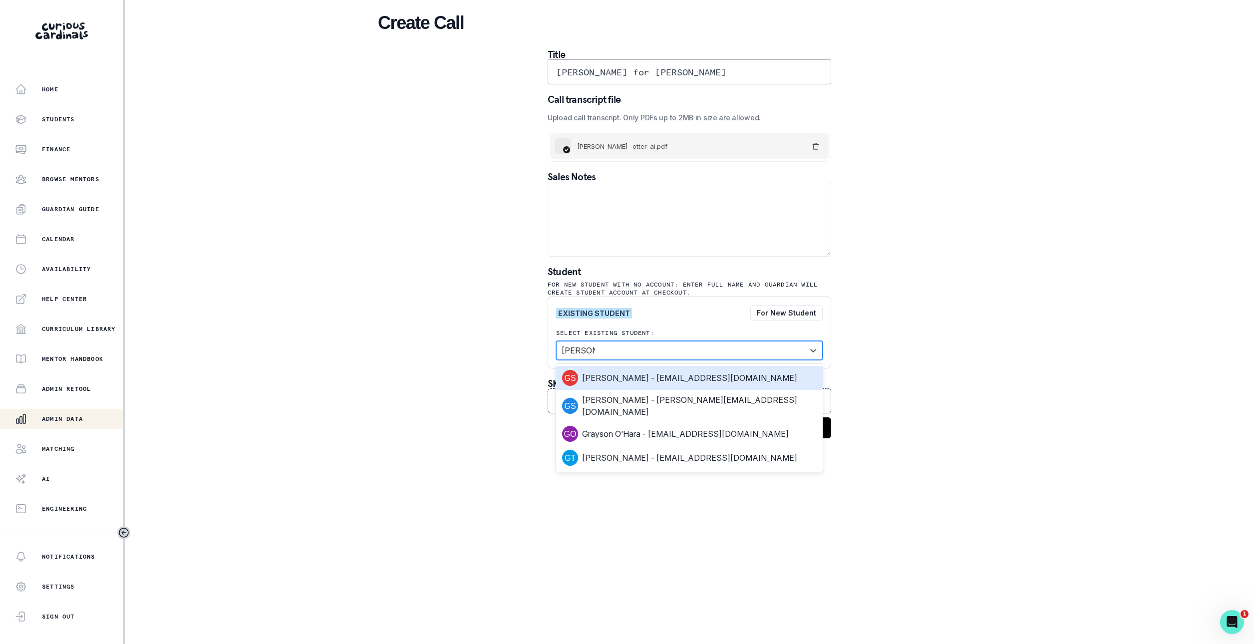
click at [707, 378] on div "[PERSON_NAME] - [EMAIL_ADDRESS][DOMAIN_NAME]" at bounding box center [689, 378] width 255 height 16
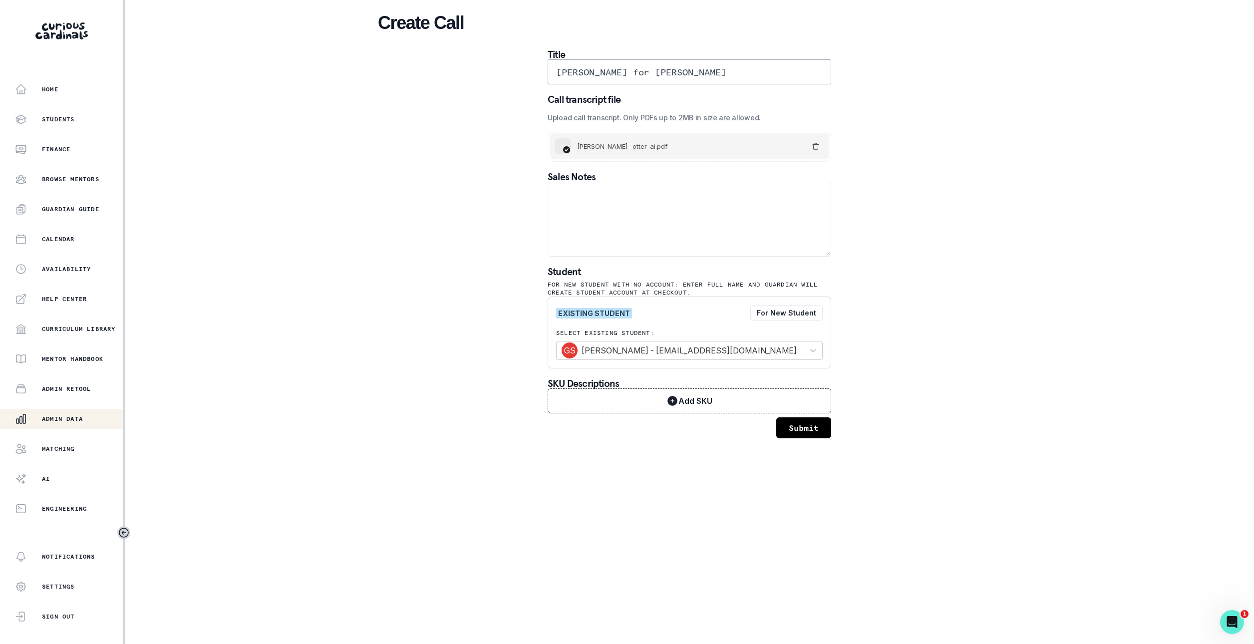
click at [816, 419] on button "Submit" at bounding box center [803, 427] width 55 height 21
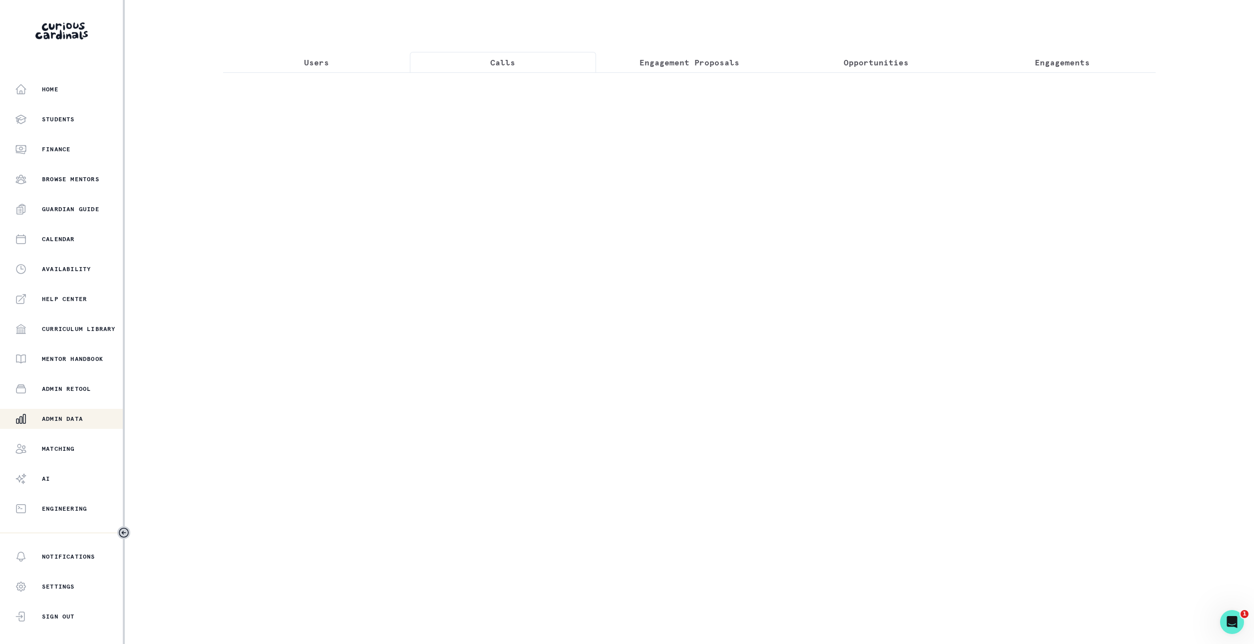
click at [510, 65] on p "Calls" at bounding box center [502, 62] width 25 height 12
